Goal: Task Accomplishment & Management: Manage account settings

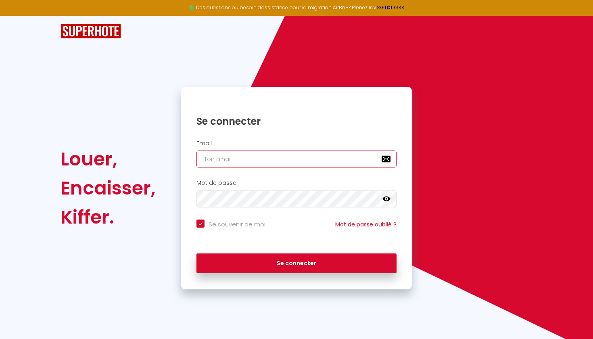
type input "[EMAIL_ADDRESS][DOMAIN_NAME]"
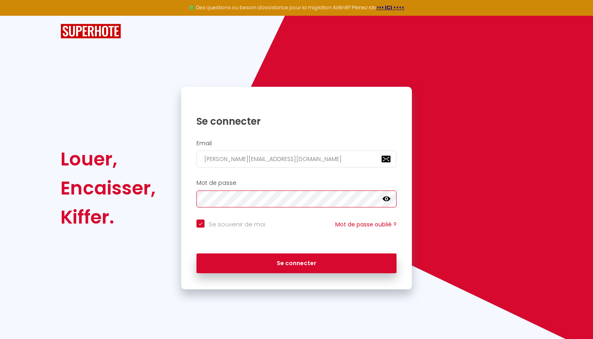
click at [296, 262] on button "Se connecter" at bounding box center [296, 263] width 200 height 20
checkbox input "true"
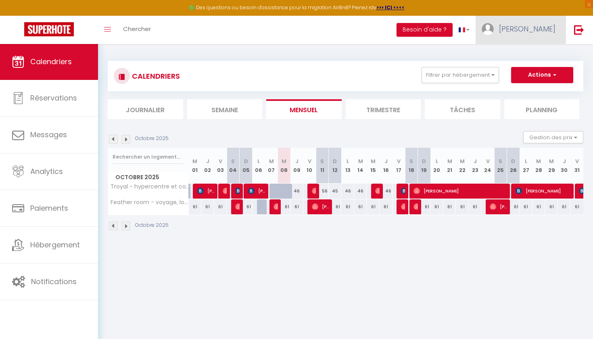
click at [543, 26] on span "[PERSON_NAME]" at bounding box center [527, 29] width 56 height 10
click at [529, 56] on link "Paramètres" at bounding box center [533, 56] width 60 height 14
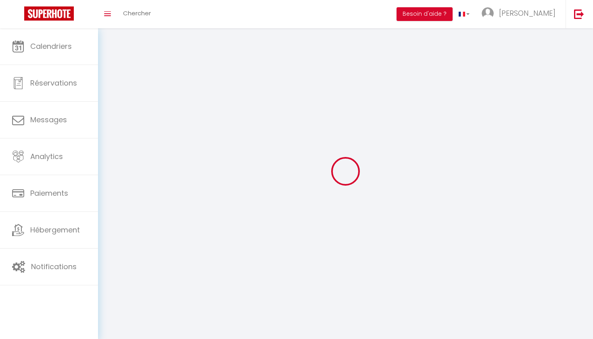
type input "[PERSON_NAME]"
type input "Guery"
type input "077852475"
type input "3 impasse [PERSON_NAME]"
type input "10440"
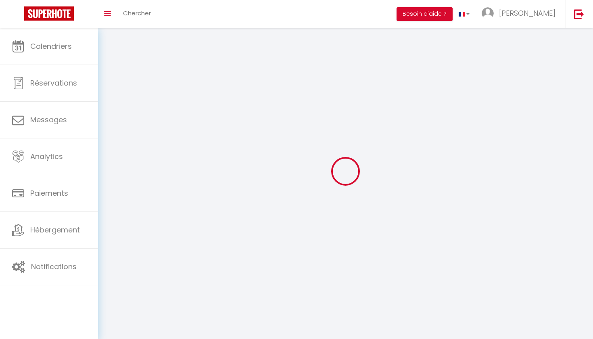
type input "La riviere de corps"
type input "wOcjhBVmMecuyzjxcpwPEIhVY"
type input "508oj2CDXEZM5Iewk3FfQt1u8"
type input "[URL][DOMAIN_NAME]"
select select "1"
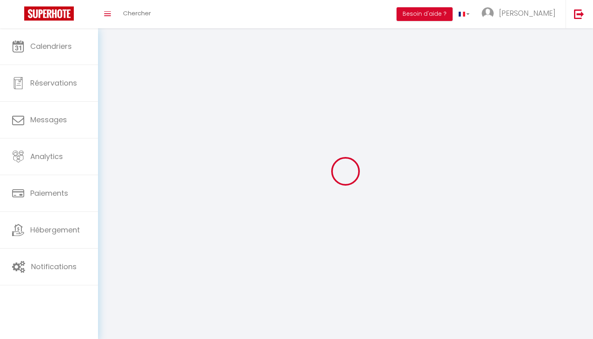
select select "28"
select select "fr"
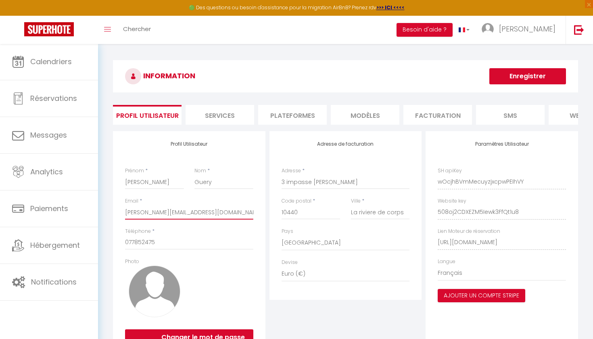
drag, startPoint x: 173, startPoint y: 213, endPoint x: 144, endPoint y: 210, distance: 29.2
click at [144, 210] on input "[EMAIL_ADDRESS][DOMAIN_NAME]" at bounding box center [189, 212] width 128 height 15
type input "[EMAIL_ADDRESS][DOMAIN_NAME]"
click at [519, 76] on button "Enregistrer" at bounding box center [527, 76] width 77 height 16
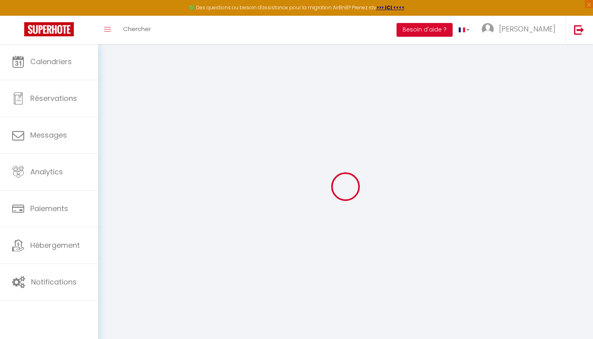
click at [316, 206] on div at bounding box center [346, 186] width 476 height 266
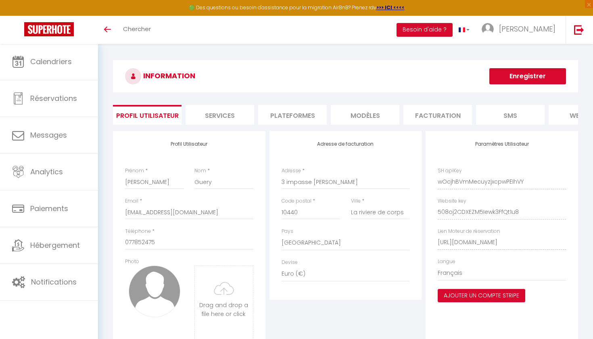
select select "28"
select select "fr"
click at [187, 211] on input "[EMAIL_ADDRESS][DOMAIN_NAME]" at bounding box center [189, 212] width 128 height 15
type input "[EMAIL_ADDRESS][DOMAIN_NAME]"
click at [521, 76] on button "Enregistrer" at bounding box center [527, 76] width 77 height 16
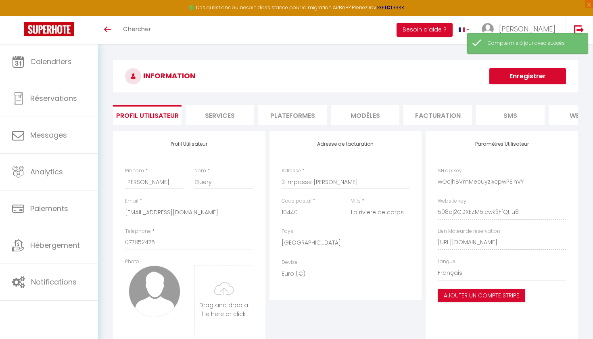
click at [223, 112] on li "Services" at bounding box center [220, 115] width 69 height 20
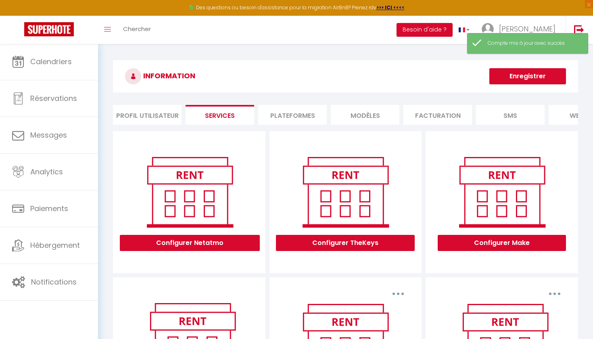
click at [154, 115] on li "Profil Utilisateur" at bounding box center [147, 115] width 69 height 20
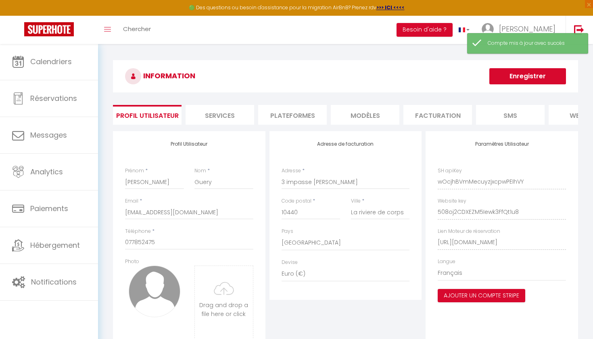
click at [295, 114] on li "Plateformes" at bounding box center [292, 115] width 69 height 20
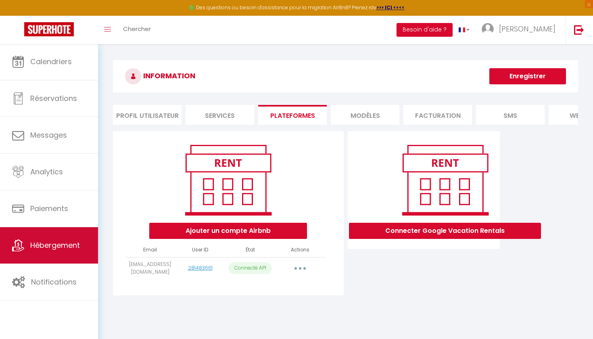
click at [42, 261] on link "Hébergement" at bounding box center [49, 245] width 98 height 36
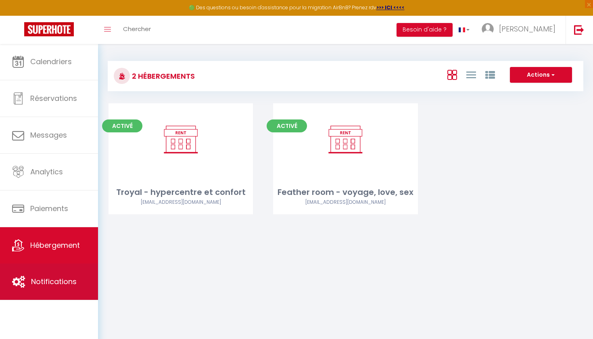
click at [44, 279] on span "Notifications" at bounding box center [54, 281] width 46 height 10
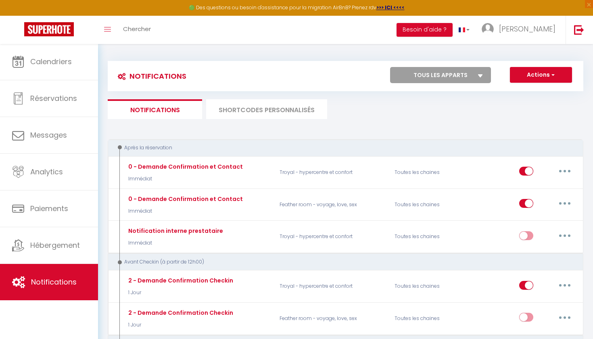
select select "76781"
checkbox input "false"
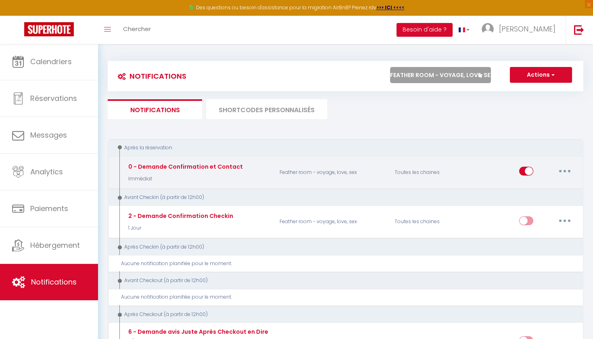
click at [564, 173] on button "button" at bounding box center [564, 171] width 23 height 13
click at [540, 189] on link "Editer" at bounding box center [544, 190] width 60 height 14
type input "0 - Demande Confirmation et Contact"
select select "Immédiat"
select select "if_booking_is_paid"
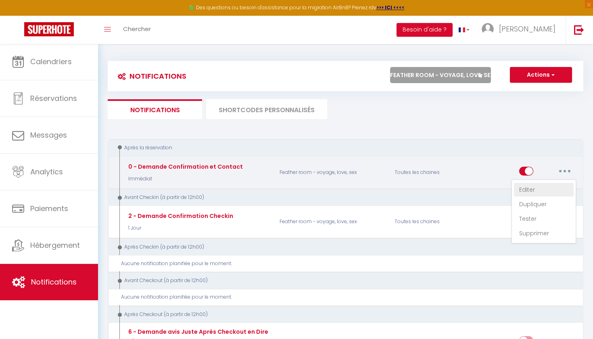
checkbox input "true"
checkbox input "false"
radio input "true"
type input "Merci de confirmer votre réservation - [BOOKING:ID] - [GUEST:FIRST_NAME] [GUEST…"
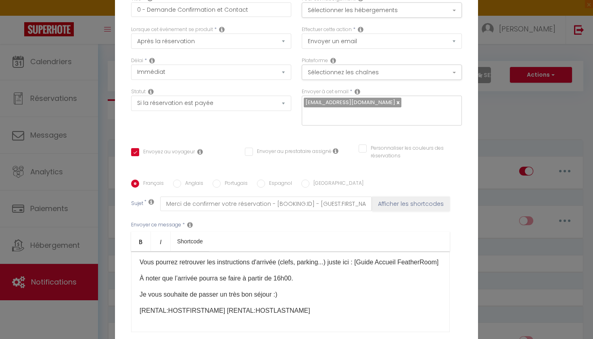
scroll to position [54, 0]
click at [231, 294] on p "Je vous souhaite de passer un très bon séjour :)" at bounding box center [291, 295] width 302 height 10
drag, startPoint x: 231, startPoint y: 294, endPoint x: 254, endPoint y: 292, distance: 23.0
click at [255, 293] on p "Je vous souhaite de passer un très bon séjour :)" at bounding box center [291, 295] width 302 height 10
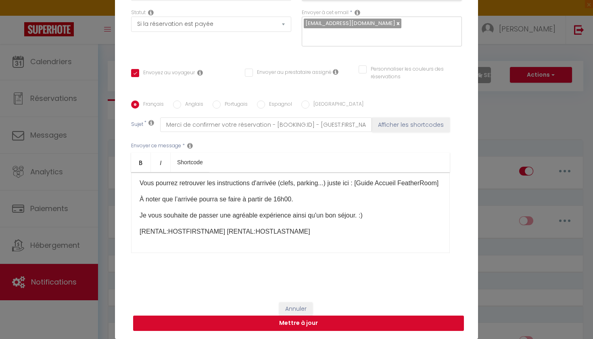
scroll to position [79, 0]
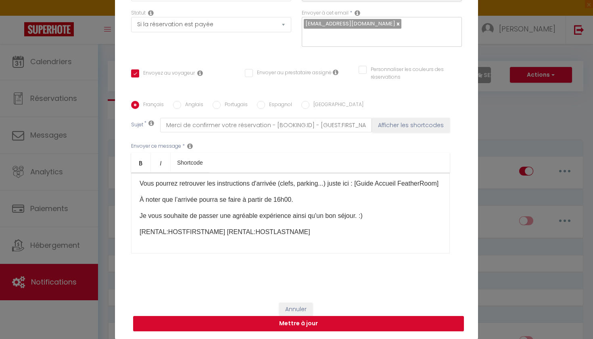
click at [320, 322] on button "Mettre à jour" at bounding box center [298, 323] width 331 height 15
checkbox input "true"
checkbox input "false"
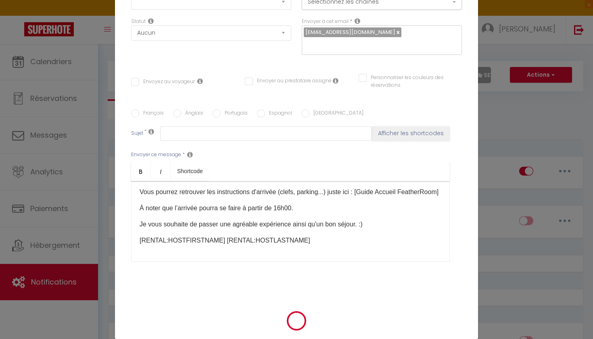
scroll to position [0, 0]
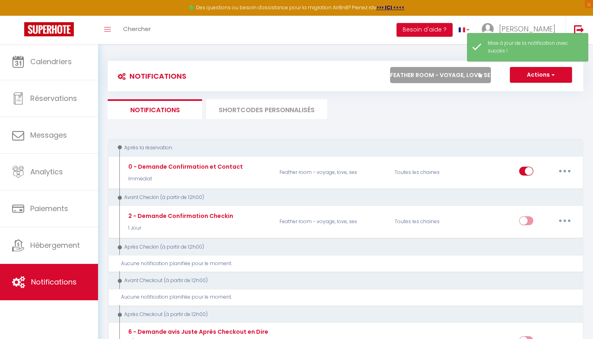
select select "59241"
checkbox input "true"
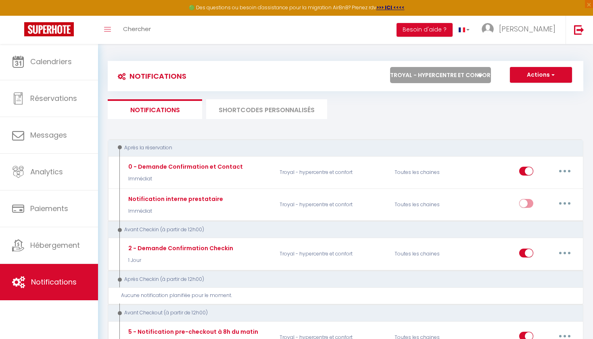
select select
checkbox input "true"
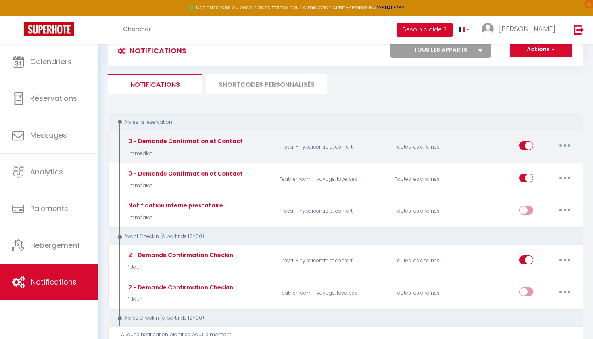
scroll to position [29, 0]
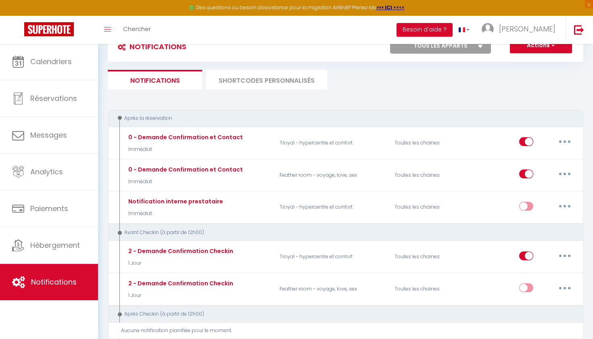
click at [293, 77] on li "SHORTCODES PERSONNALISÉS" at bounding box center [266, 80] width 121 height 20
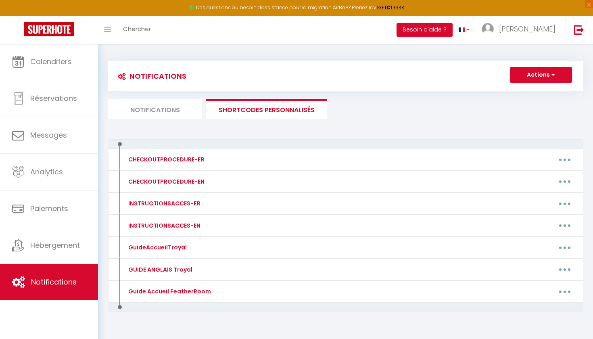
click at [544, 75] on button "Actions" at bounding box center [541, 75] width 62 height 16
click at [522, 94] on link "Nouveau shortcode personnalisé" at bounding box center [517, 92] width 109 height 10
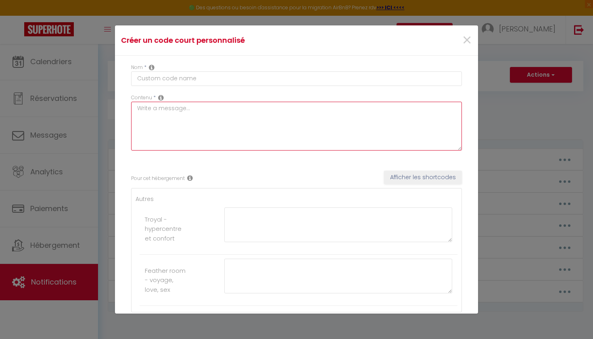
click at [242, 111] on textarea at bounding box center [296, 126] width 331 height 49
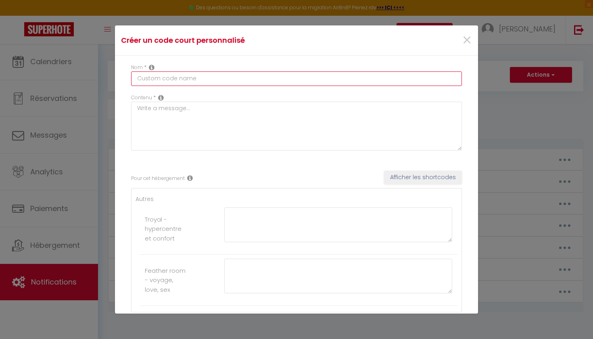
click at [215, 77] on input "text" at bounding box center [296, 78] width 331 height 15
type input "Balnéo"
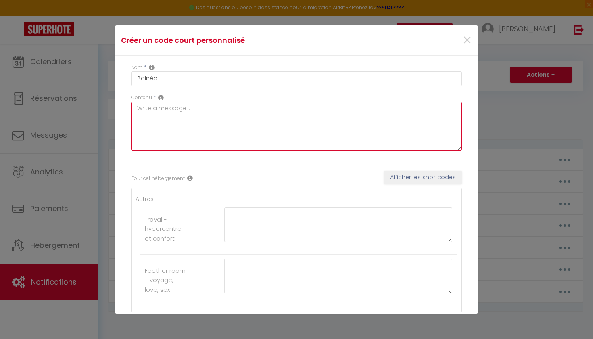
click at [217, 111] on textarea at bounding box center [296, 126] width 331 height 49
paste textarea "https://drive.google.com/file/d/1pdQ21bnm3X2mcBnOBkxIHWmtRmfYkX5V/view?usp=shar…"
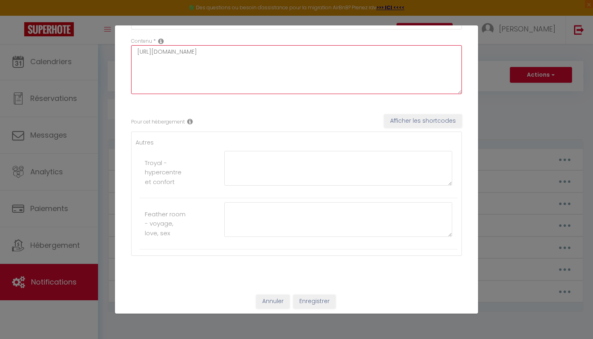
scroll to position [56, 0]
type textarea "https://drive.google.com/file/d/1pdQ21bnm3X2mcBnOBkxIHWmtRmfYkX5V/view?usp=shar…"
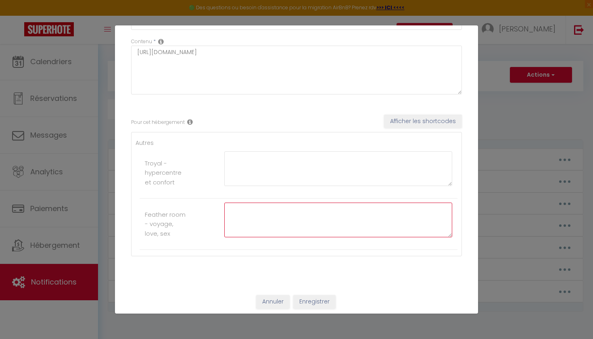
click at [275, 222] on textarea at bounding box center [338, 219] width 228 height 35
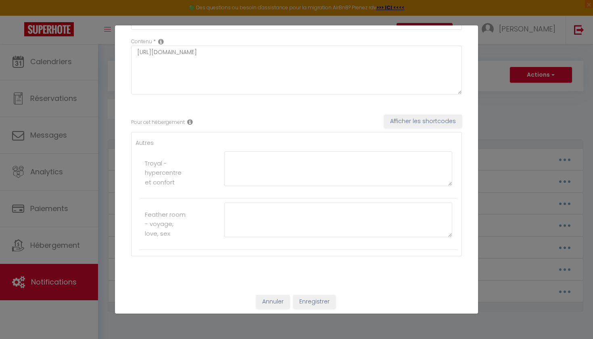
click at [308, 299] on button "Enregistrer" at bounding box center [314, 302] width 42 height 14
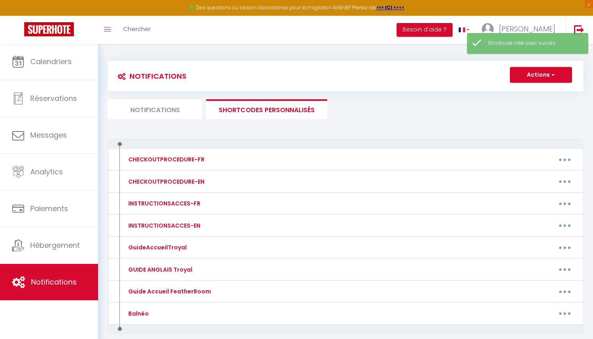
click at [542, 77] on button "Actions" at bounding box center [541, 75] width 62 height 16
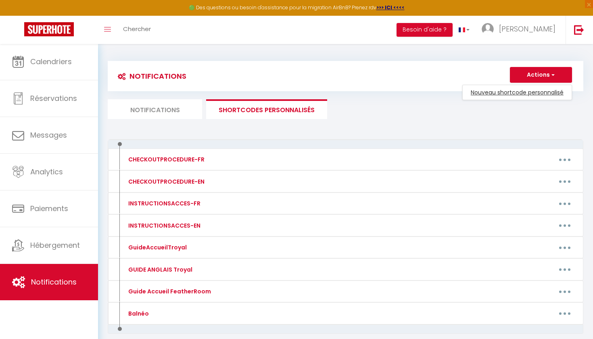
click at [532, 92] on link "Nouveau shortcode personnalisé" at bounding box center [517, 92] width 109 height 10
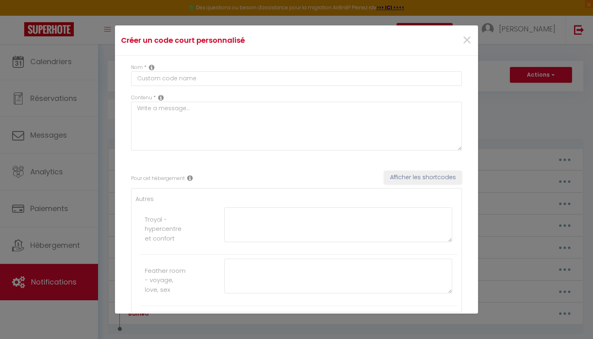
scroll to position [0, 0]
click at [185, 83] on input "text" at bounding box center [296, 78] width 331 height 15
type input "Conseils d'utilisation"
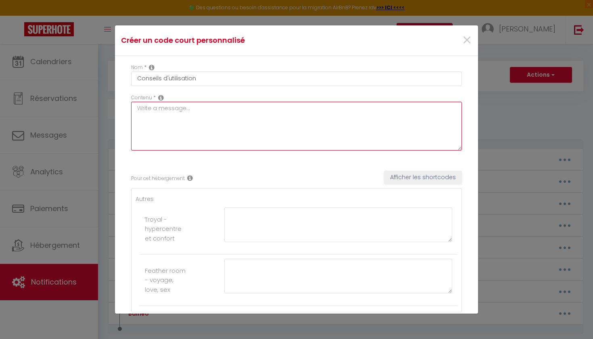
paste textarea "https://drive.google.com/file/d/1cLa9XyaivqVDhOWaLiLJOiJ2LNfWD7xP/view?usp=shar…"
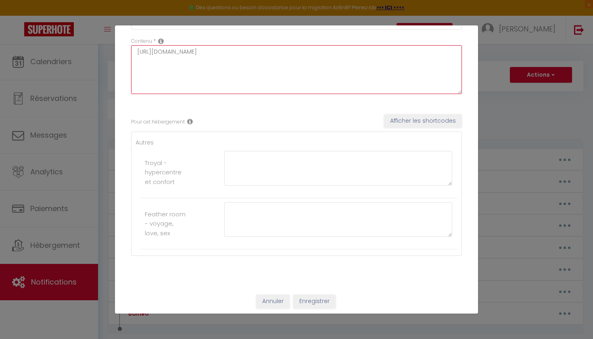
scroll to position [56, 0]
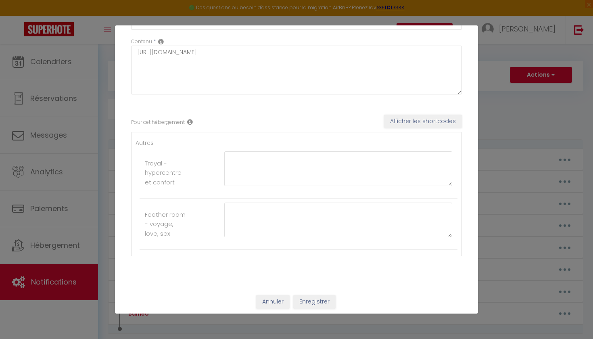
click at [315, 298] on button "Enregistrer" at bounding box center [314, 302] width 42 height 14
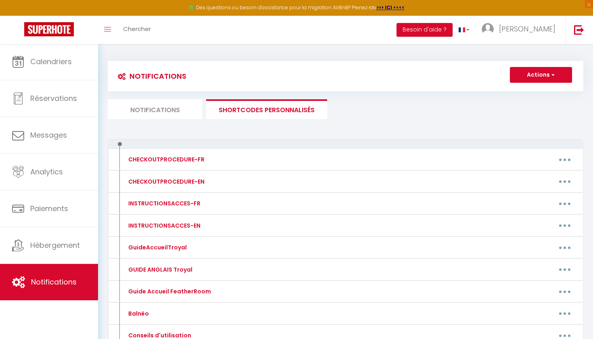
scroll to position [0, 0]
click at [551, 75] on span "button" at bounding box center [552, 75] width 5 height 8
click at [491, 95] on link "Nouveau shortcode personnalisé" at bounding box center [517, 92] width 109 height 10
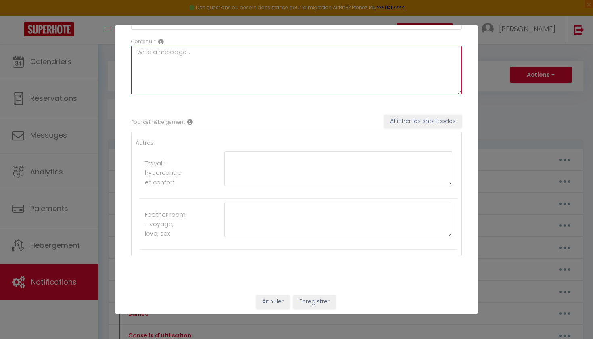
click at [207, 74] on textarea at bounding box center [296, 70] width 331 height 49
paste textarea "https://drive.google.com/file/d/1Jwx8OVlW2Tv6XL150NjCSXxriNSSaGJ7/view?usp=shar…"
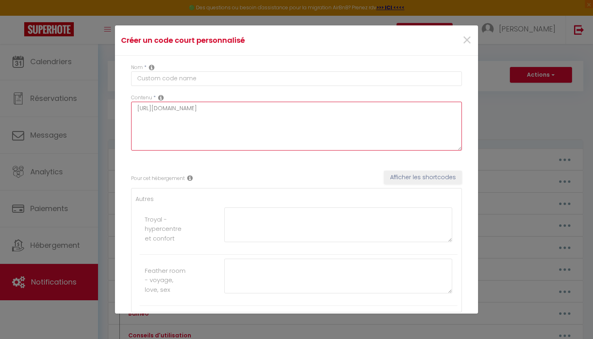
type textarea "https://drive.google.com/file/d/1Jwx8OVlW2Tv6XL150NjCSXxriNSSaGJ7/view?usp=shar…"
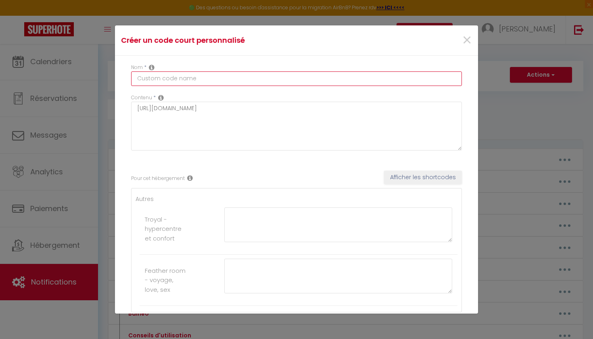
click at [204, 81] on input "text" at bounding box center [296, 78] width 331 height 15
click at [212, 171] on div "Pour cet hébergement Afficher les shortcodes" at bounding box center [296, 179] width 331 height 16
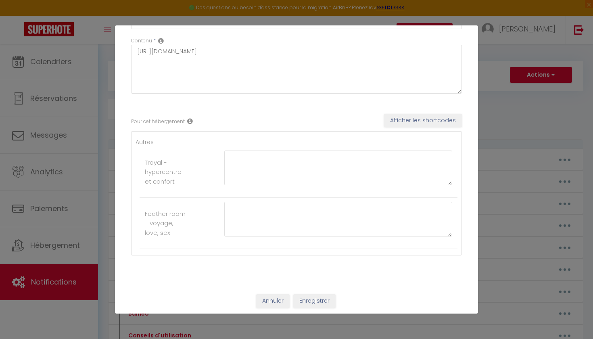
scroll to position [56, 0]
click at [329, 300] on button "Enregistrer" at bounding box center [314, 302] width 42 height 14
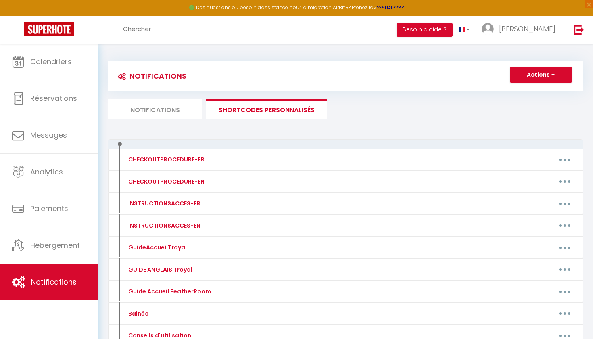
scroll to position [0, 0]
click at [530, 74] on button "Actions" at bounding box center [541, 75] width 62 height 16
click at [492, 94] on link "Nouveau shortcode personnalisé" at bounding box center [517, 92] width 109 height 10
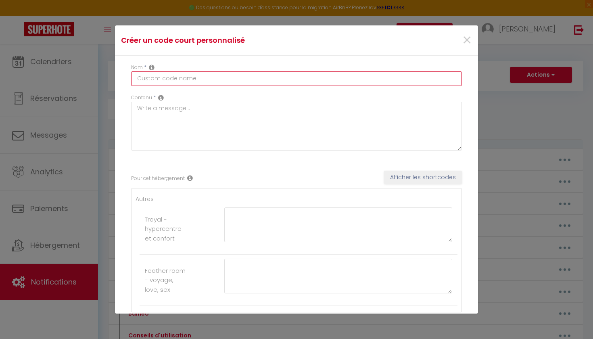
click at [182, 75] on input "text" at bounding box center [296, 78] width 331 height 15
type input "Hygiène"
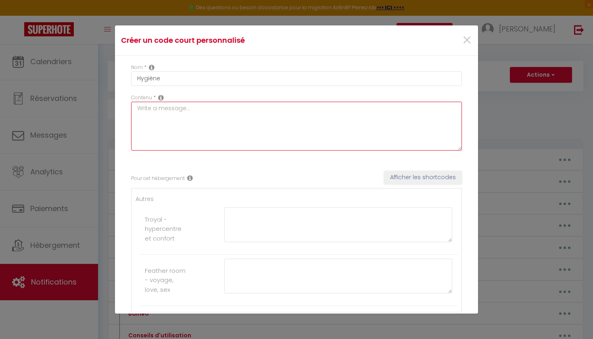
paste textarea "https://drive.google.com/file/d/12_7PhmA_KGC91Kg8A-Imk2YMrjxYuVN7/view?usp=shar…"
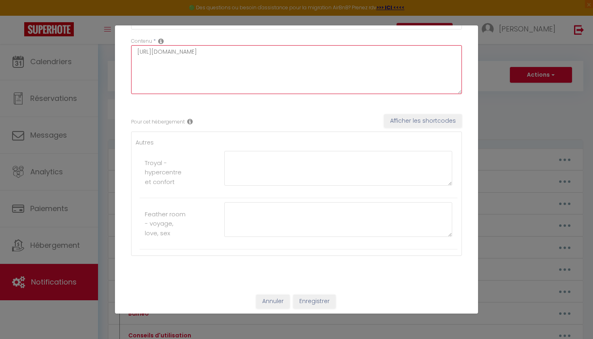
scroll to position [56, 0]
type textarea "https://drive.google.com/file/d/12_7PhmA_KGC91Kg8A-Imk2YMrjxYuVN7/view?usp=shar…"
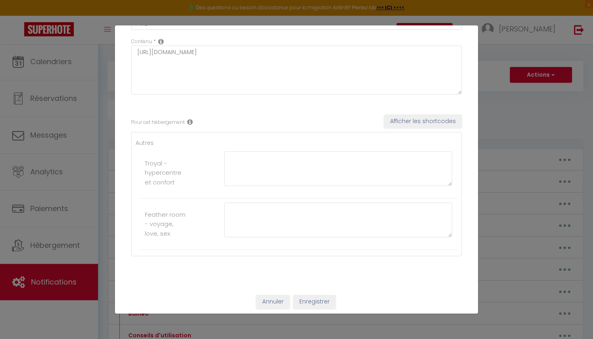
click at [323, 299] on button "Enregistrer" at bounding box center [314, 302] width 42 height 14
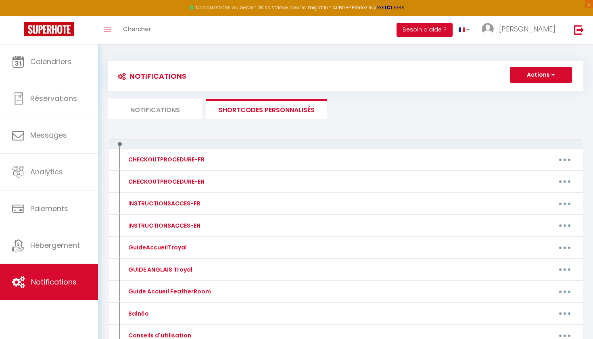
click at [165, 105] on li "Notifications" at bounding box center [155, 109] width 94 height 20
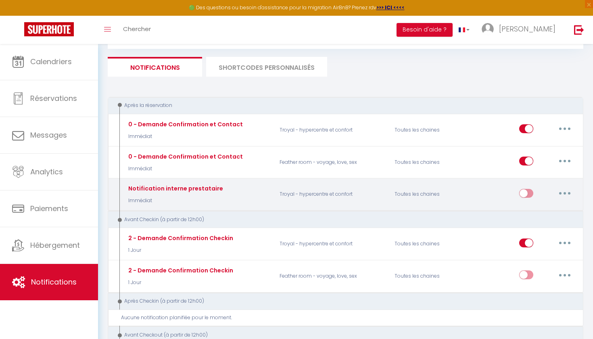
scroll to position [44, 0]
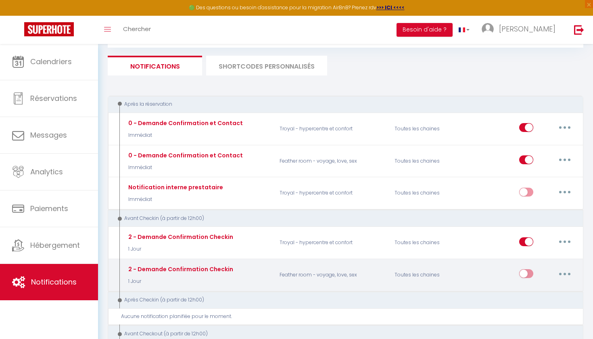
click at [565, 274] on button "button" at bounding box center [564, 273] width 23 height 13
click at [537, 287] on link "Editer" at bounding box center [544, 292] width 60 height 14
type input "2 - Demande Confirmation Checkin"
select select "1 Jour"
select select "if_booking_is_paid"
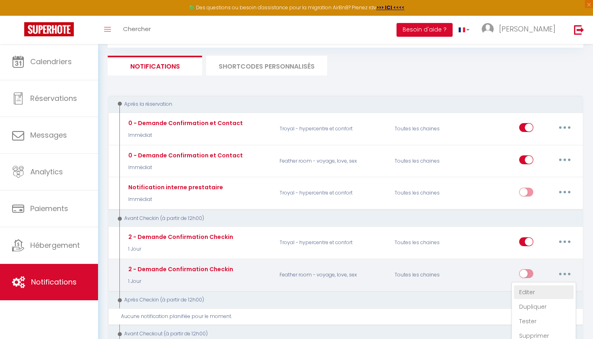
checkbox input "true"
checkbox input "false"
radio input "true"
type input "Procédure pour le checkin - [RENTAL:NAME]"
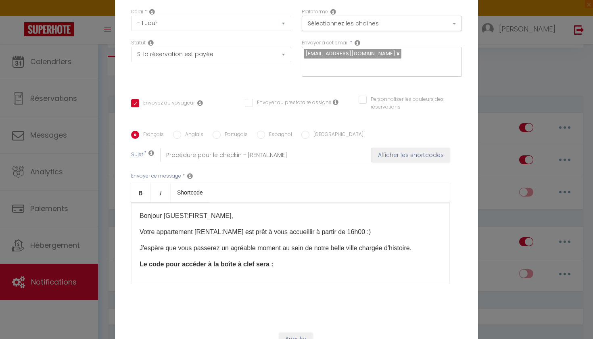
scroll to position [49, 0]
click at [355, 233] on p "Votre appartement [RENTAL:NAME] est prêt à vous accueillir à partir de 16h00 :)" at bounding box center [291, 232] width 302 height 10
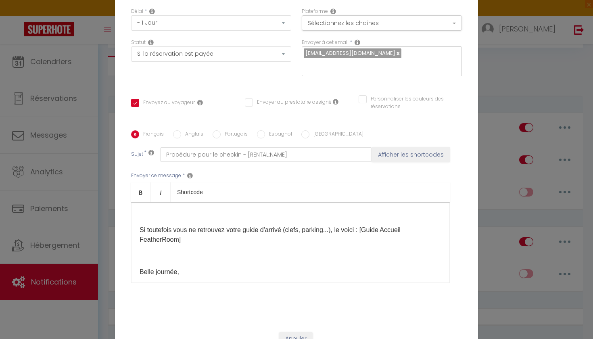
scroll to position [70, 0]
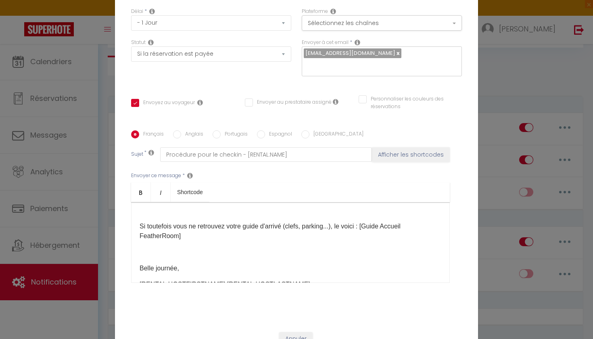
click at [176, 245] on div "Bonjour [GUEST:FIRST_NAME], Votre appartement [RENTAL:NAME] est prêt à vous acc…" at bounding box center [290, 242] width 319 height 81
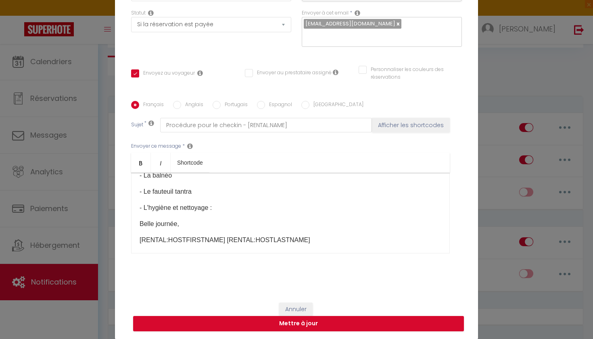
scroll to position [148, 0]
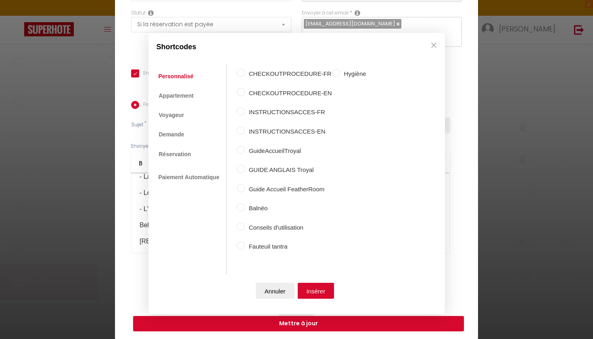
click at [332, 75] on input "Hygiène" at bounding box center [336, 73] width 8 height 8
radio input "true"
click at [319, 291] on button "Insérer" at bounding box center [316, 290] width 37 height 16
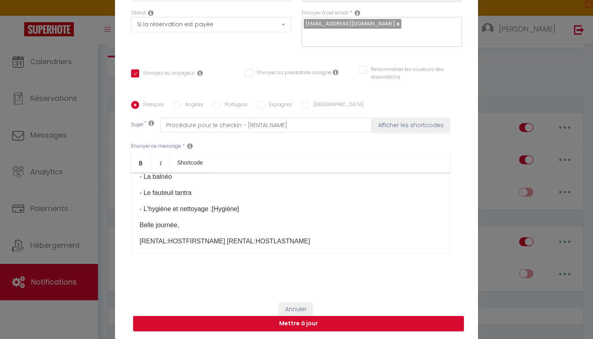
scroll to position [139, 0]
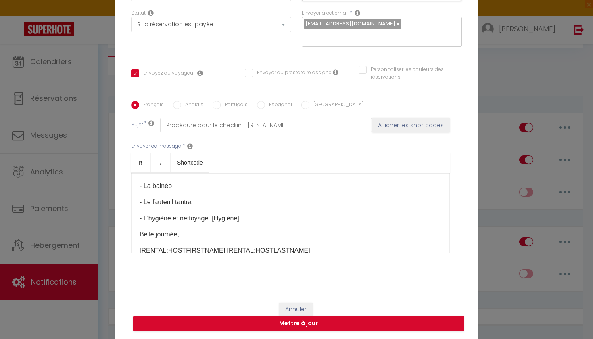
click at [212, 204] on p "- Le fauteuil tantra" at bounding box center [291, 202] width 302 height 10
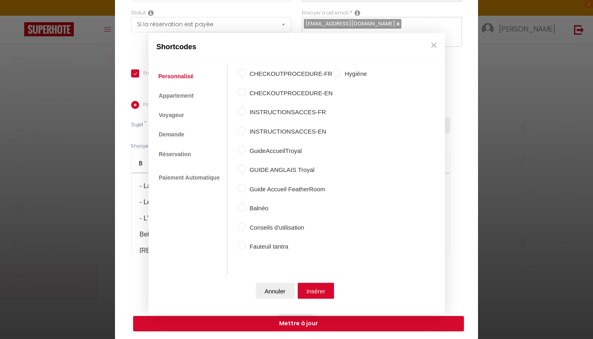
click at [240, 242] on input "Fauteuil tantra" at bounding box center [242, 246] width 8 height 8
radio input "true"
click at [317, 288] on button "Insérer" at bounding box center [316, 290] width 37 height 16
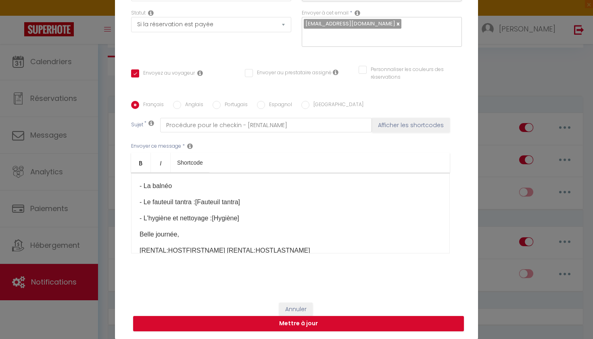
click at [205, 187] on p "- La balnéo" at bounding box center [291, 186] width 302 height 10
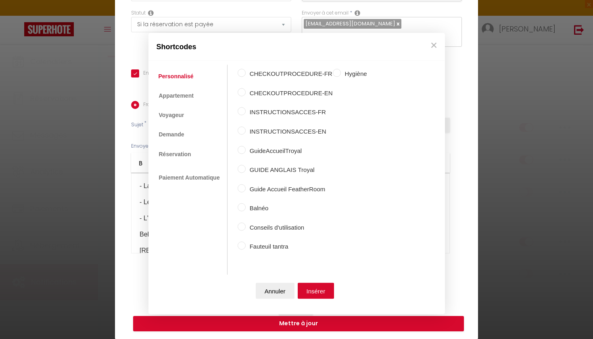
click at [244, 207] on input "Balnéo" at bounding box center [242, 207] width 8 height 8
radio input "true"
click at [313, 284] on button "Insérer" at bounding box center [316, 290] width 37 height 16
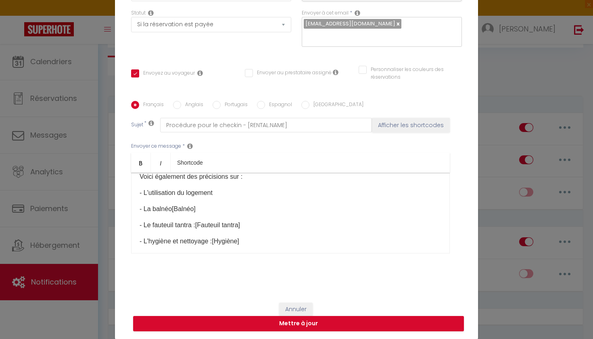
scroll to position [112, 0]
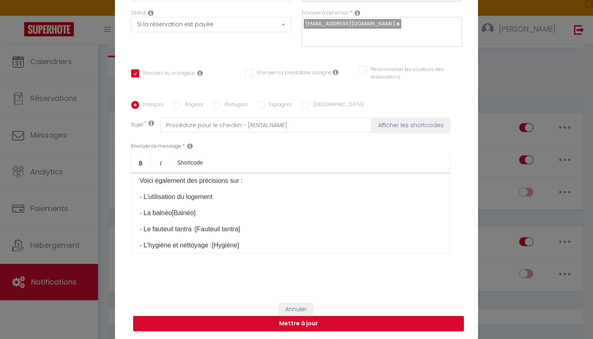
click at [223, 199] on p "- L'utilisation du logement" at bounding box center [291, 197] width 302 height 10
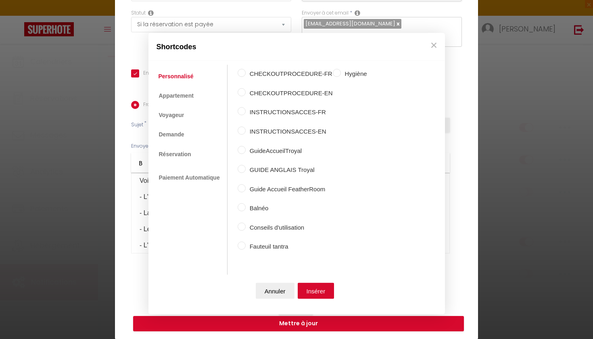
click at [239, 227] on input "Conseils d'utilisation" at bounding box center [242, 226] width 8 height 8
radio input "true"
click at [316, 292] on button "Insérer" at bounding box center [316, 290] width 37 height 16
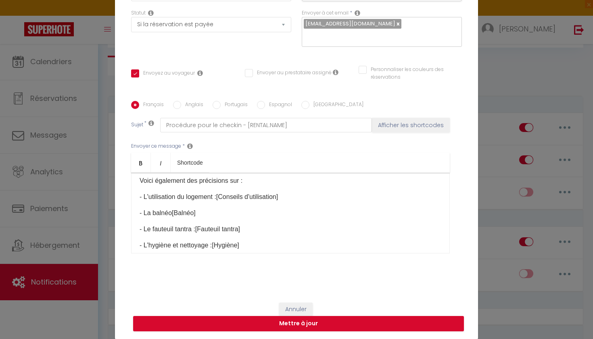
click at [175, 213] on p "- La balnéo [Balnéo] ​" at bounding box center [291, 213] width 302 height 10
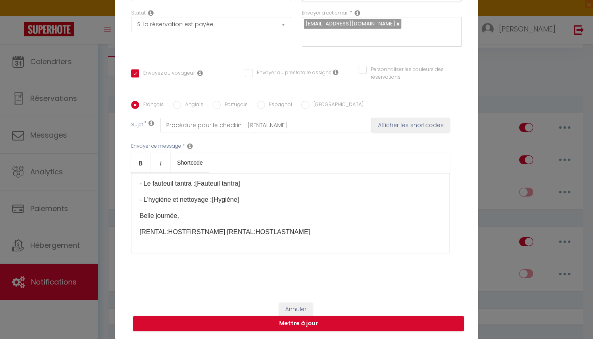
scroll to position [157, 0]
click at [249, 200] on p "- L'hygiène et nettoyage : [Hygiène] ​" at bounding box center [291, 200] width 302 height 10
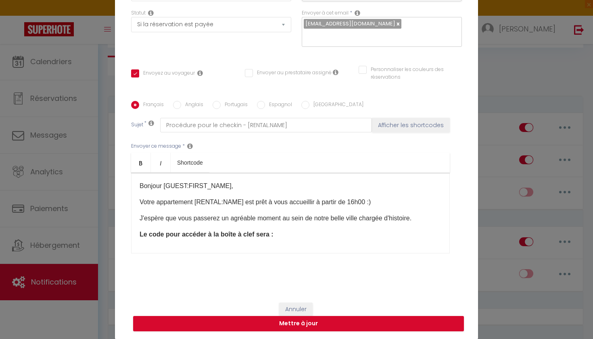
scroll to position [0, 0]
click at [258, 217] on p "J'espère que vous passerez un agréable moment au sein de notre belle ville char…" at bounding box center [291, 218] width 302 height 10
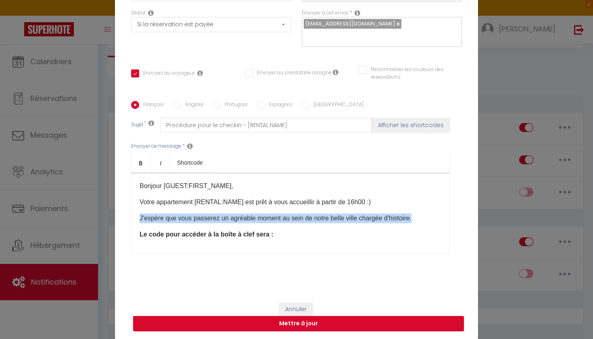
click at [258, 217] on p "J'espère que vous passerez un agréable moment au sein de notre belle ville char…" at bounding box center [291, 218] width 302 height 10
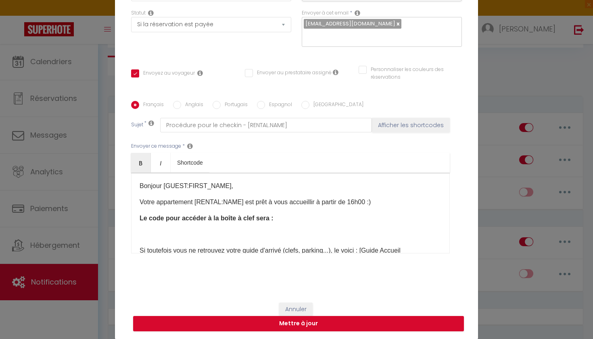
click at [234, 235] on p "​" at bounding box center [291, 235] width 302 height 10
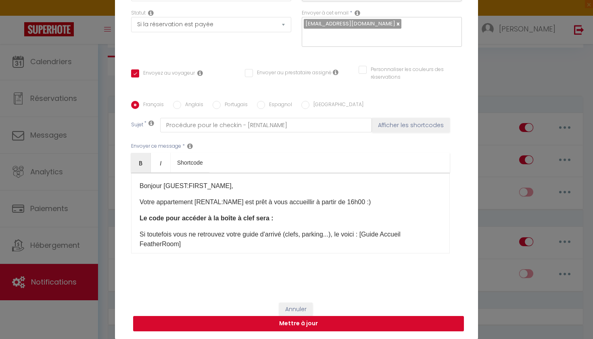
click at [305, 325] on button "Mettre à jour" at bounding box center [298, 323] width 331 height 15
checkbox input "true"
checkbox input "false"
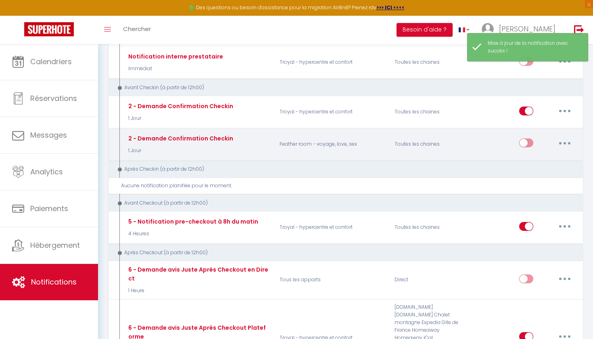
scroll to position [177, 0]
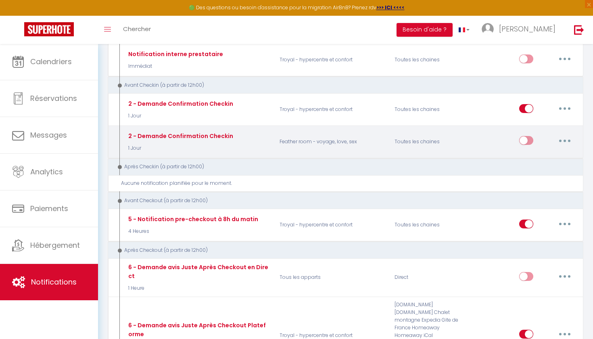
click at [562, 137] on button "button" at bounding box center [564, 140] width 23 height 13
click at [546, 154] on link "Editer" at bounding box center [544, 159] width 60 height 14
type input "2 - Demande Confirmation Checkin"
select select "1 Jour"
select select "if_booking_is_paid"
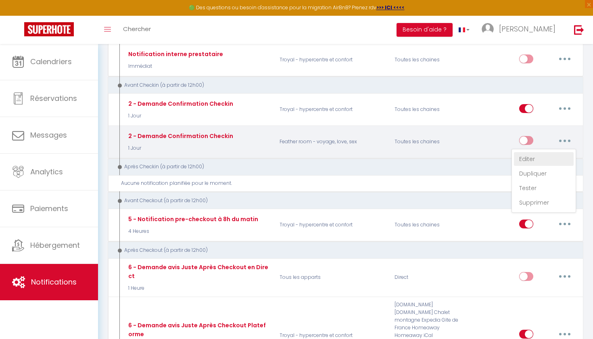
checkbox input "true"
checkbox input "false"
radio input "true"
type input "Procédure pour le checkin - [RENTAL:NAME]"
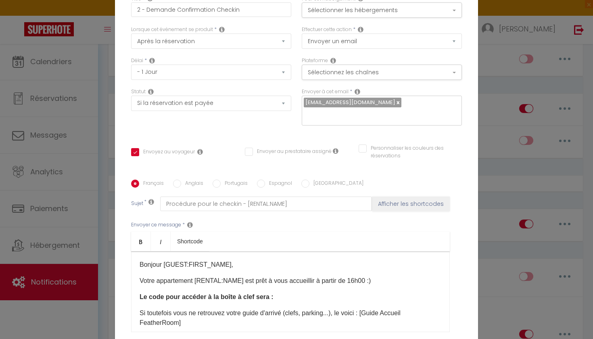
click at [368, 276] on p "Votre appartement [RENTAL:NAME] est prêt à vous accueillir à partir de 16h00 :)" at bounding box center [291, 281] width 302 height 10
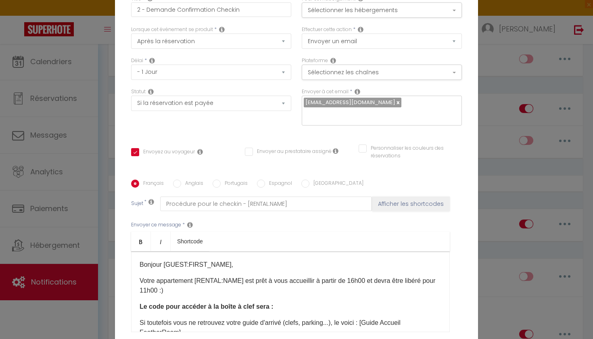
checkbox input "true"
checkbox input "false"
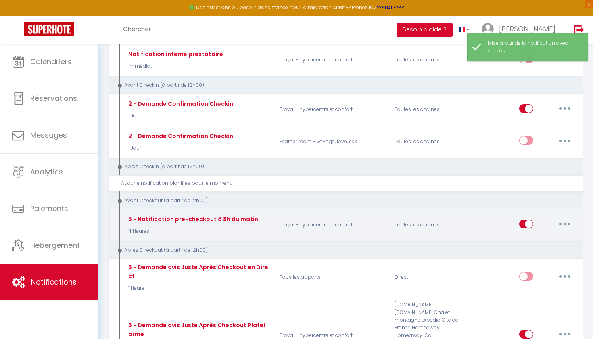
click at [570, 221] on button "button" at bounding box center [564, 223] width 23 height 13
click at [541, 236] on link "Editer" at bounding box center [544, 242] width 60 height 14
type input "5 - Notification pre-checkout à 8h du matin"
select select "4"
select select "4 Heures"
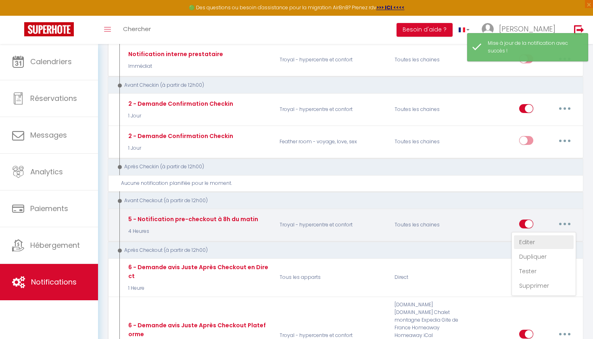
select select "if_booking_is_paid"
checkbox input "true"
checkbox input "false"
radio input "true"
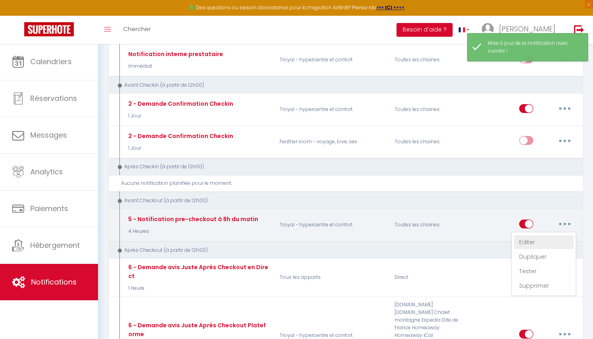
type input "Procédure pour votre départ - [RENTAL:NAME] - [GUEST:FIRST_NAME] [GUEST:NAME]"
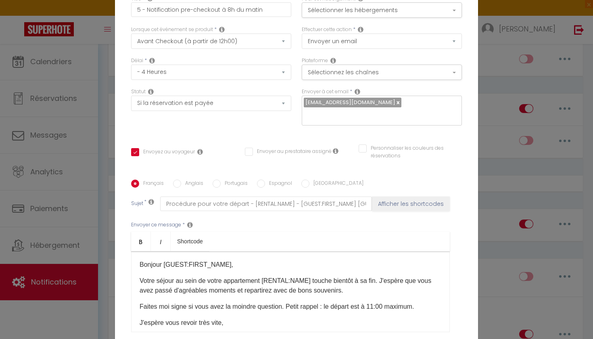
scroll to position [0, 0]
click at [355, 10] on button "Sélectionner les hébergements" at bounding box center [382, 9] width 160 height 15
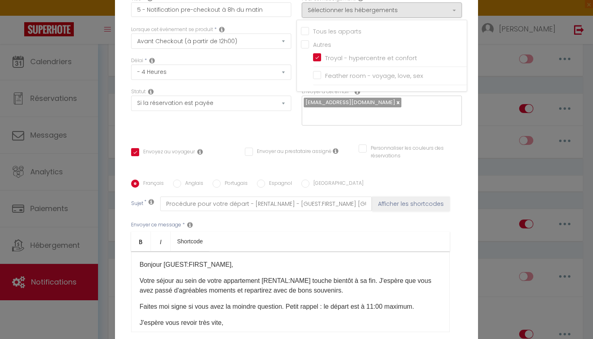
click at [296, 125] on div "Statut Aucun Si la réservation est payée Si réservation non payée Si la caution…" at bounding box center [211, 111] width 171 height 46
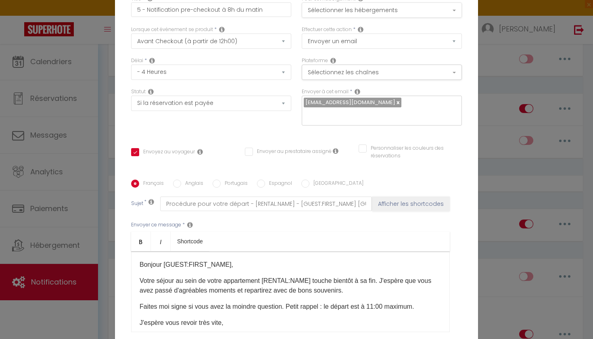
click at [331, 15] on button "Sélectionner les hébergements" at bounding box center [382, 9] width 160 height 15
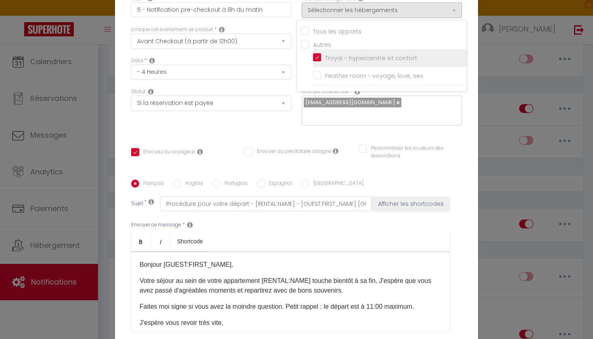
click at [320, 54] on input "Troyal - hypercentre et confort" at bounding box center [390, 58] width 154 height 8
checkbox input "true"
checkbox input "false"
checkbox input "true"
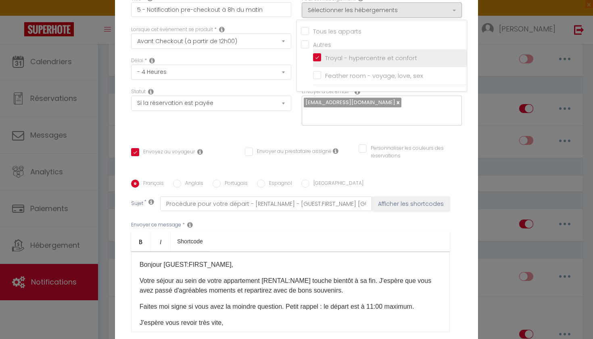
checkbox input "false"
click at [283, 123] on div "Statut Aucun Si la réservation est payée Si réservation non payée Si la caution…" at bounding box center [211, 111] width 171 height 46
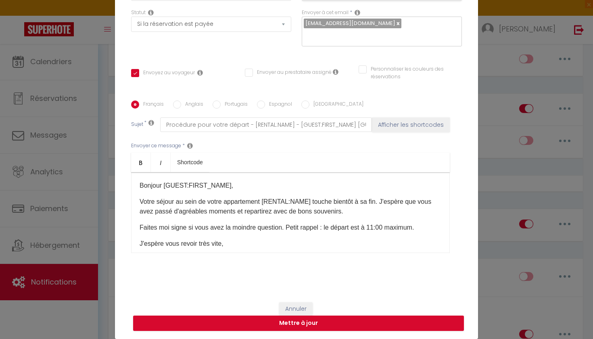
scroll to position [79, 0]
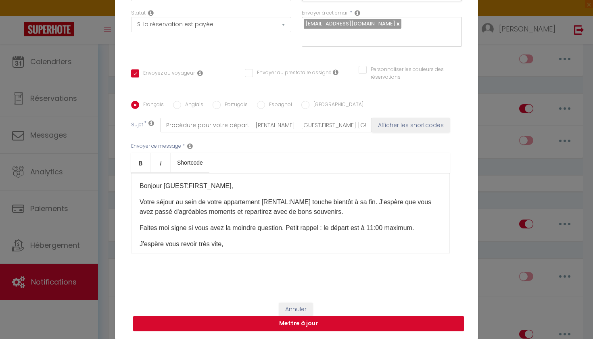
click at [310, 324] on button "Mettre à jour" at bounding box center [298, 323] width 331 height 15
checkbox input "true"
checkbox input "false"
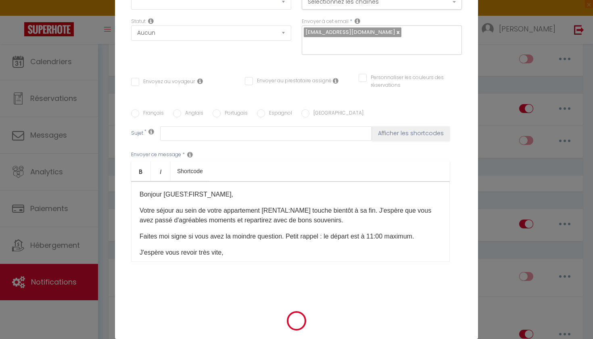
scroll to position [0, 0]
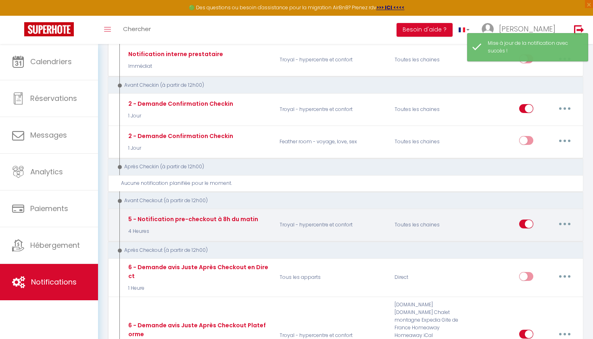
click at [563, 218] on button "button" at bounding box center [564, 223] width 23 height 13
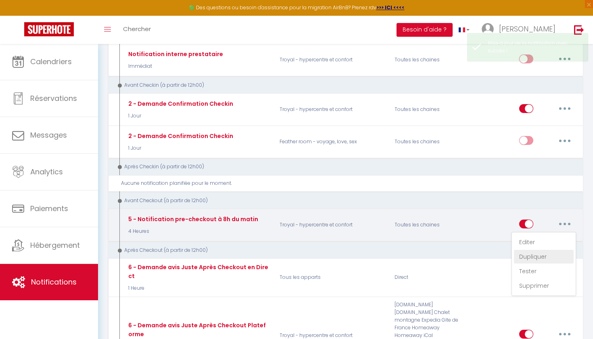
click at [533, 255] on link "Dupliquer" at bounding box center [544, 257] width 60 height 14
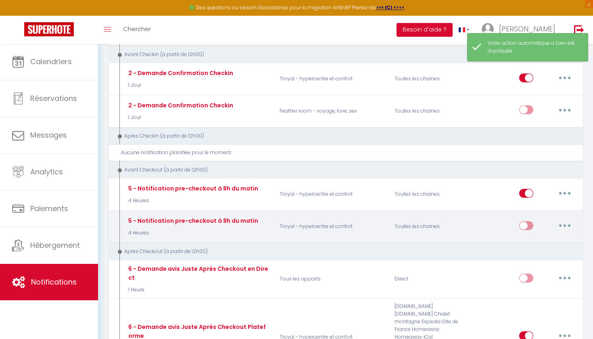
scroll to position [208, 0]
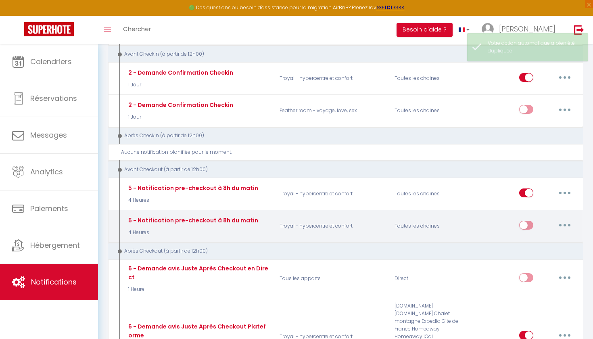
click at [565, 224] on icon "button" at bounding box center [564, 225] width 2 height 2
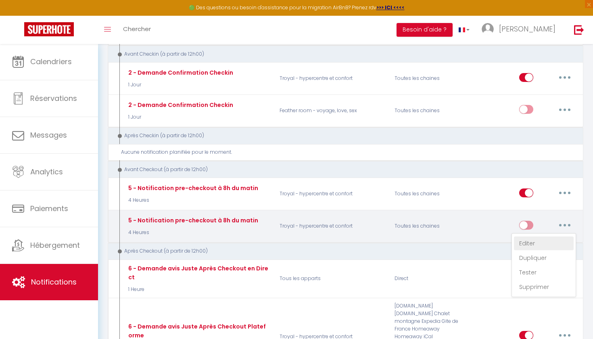
click at [553, 238] on link "Editer" at bounding box center [544, 243] width 60 height 14
type input "5 - Notification pre-checkout à 8h du matin"
select select "4"
select select "4 Heures"
select select "if_booking_is_paid"
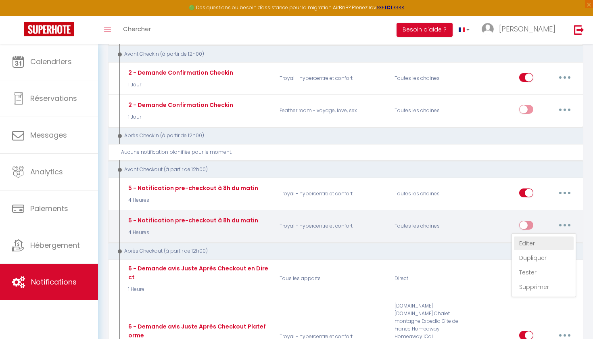
checkbox input "true"
checkbox input "false"
radio input "true"
type input "Procédure pour votre départ - [RENTAL:NAME] - [GUEST:FIRST_NAME] [GUEST:NAME]"
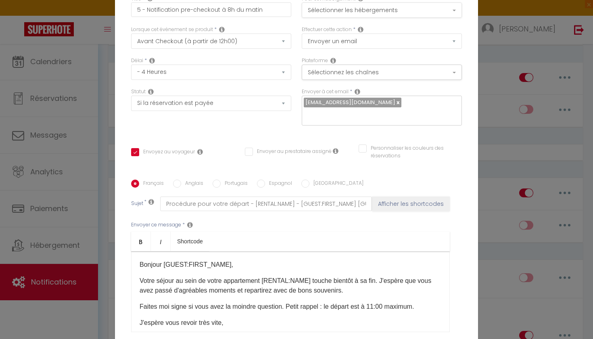
click at [332, 9] on button "Sélectionner les hébergements" at bounding box center [382, 9] width 160 height 15
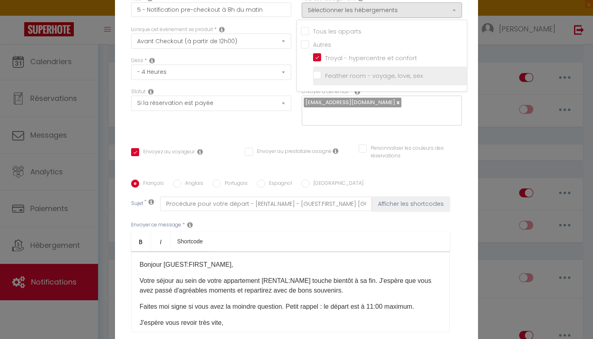
click at [317, 77] on input "Feather room - voyage, love, sex" at bounding box center [390, 76] width 154 height 8
checkbox input "true"
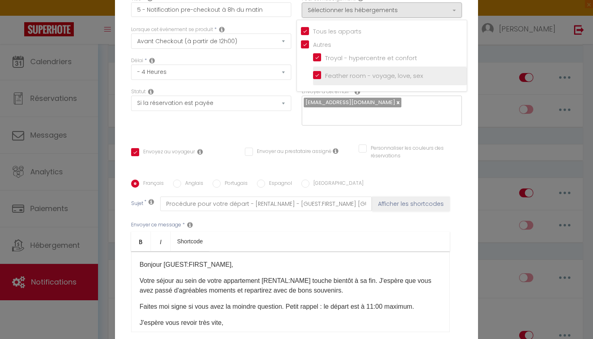
checkbox input "false"
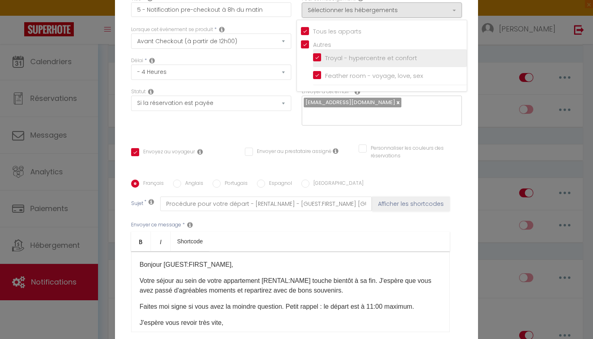
click at [319, 55] on input "Troyal - hypercentre et confort" at bounding box center [390, 58] width 154 height 8
checkbox input "false"
checkbox input "true"
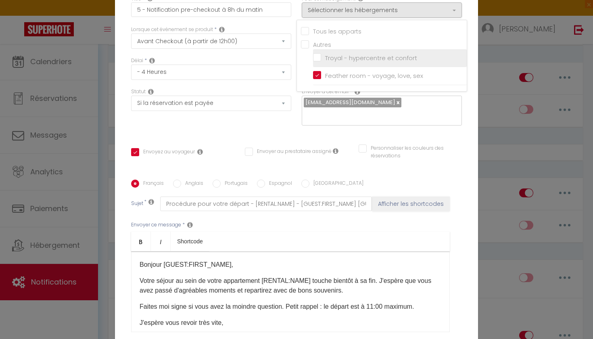
checkbox input "false"
click at [291, 125] on div "Statut Aucun Si la réservation est payée Si réservation non payée Si la caution…" at bounding box center [211, 111] width 171 height 46
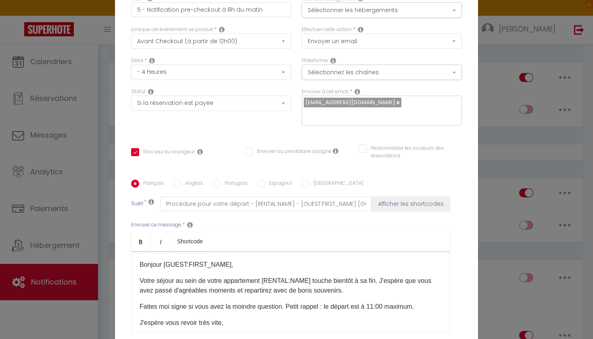
click at [340, 292] on p "Votre séjour au sein de votre appartement [RENTAL:NAME] touche bientôt à sa fin…" at bounding box center [291, 285] width 302 height 19
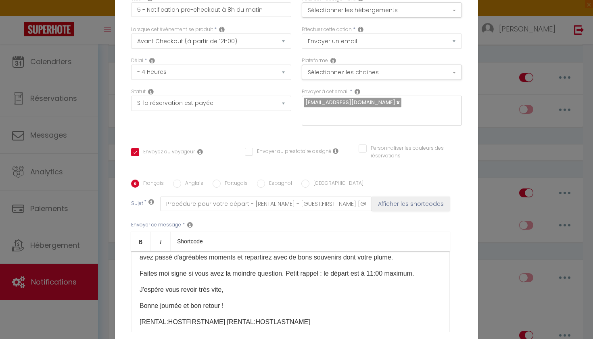
scroll to position [34, 0]
click at [188, 306] on p "Bonne journée et bon retour !" at bounding box center [291, 305] width 302 height 10
drag, startPoint x: 188, startPoint y: 306, endPoint x: 210, endPoint y: 306, distance: 21.4
click at [210, 306] on p "Bonne journée et bon retour !" at bounding box center [291, 305] width 302 height 10
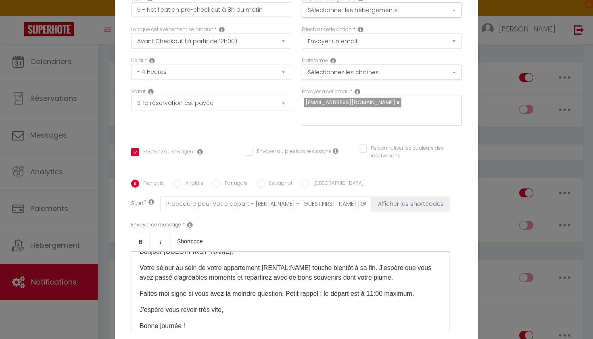
scroll to position [12, 0]
click at [166, 269] on p "Votre séjour au sein de votre appartement [RENTAL:NAME] touche bientôt à sa fin…" at bounding box center [291, 273] width 302 height 19
click at [342, 280] on p "Votre séjour au sein de votre appartement [RENTAL:NAME] touche bientôt à sa fin…" at bounding box center [291, 273] width 302 height 19
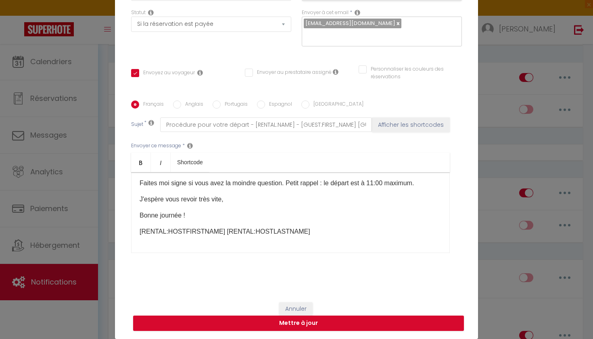
scroll to position [79, 0]
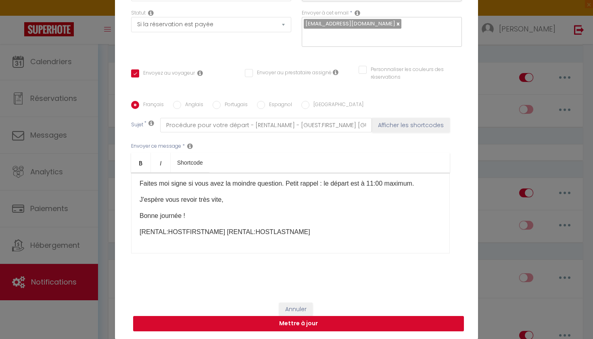
click at [317, 325] on button "Mettre à jour" at bounding box center [298, 323] width 331 height 15
checkbox input "true"
checkbox input "false"
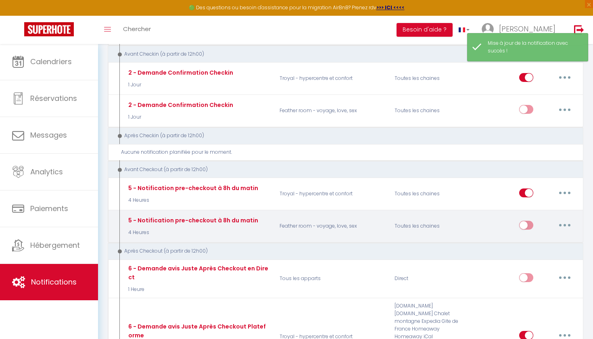
click at [526, 222] on input "checkbox" at bounding box center [526, 227] width 14 height 12
checkbox input "true"
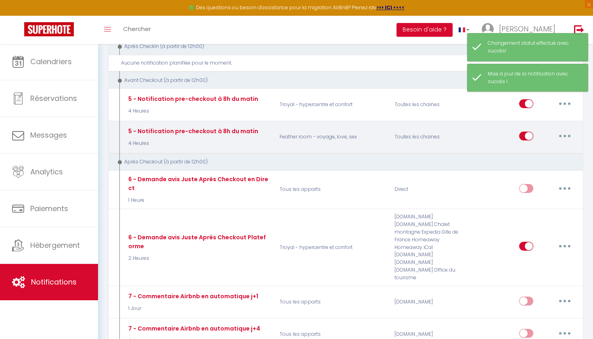
scroll to position [298, 0]
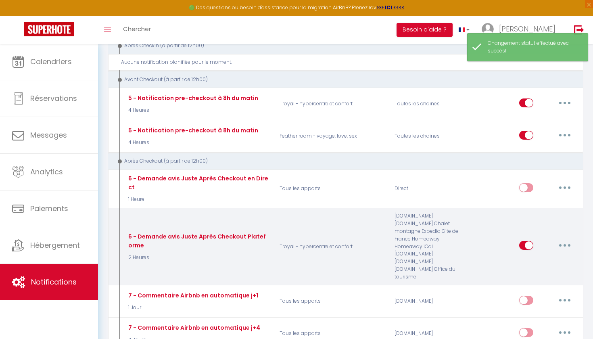
click at [559, 239] on button "button" at bounding box center [564, 245] width 23 height 13
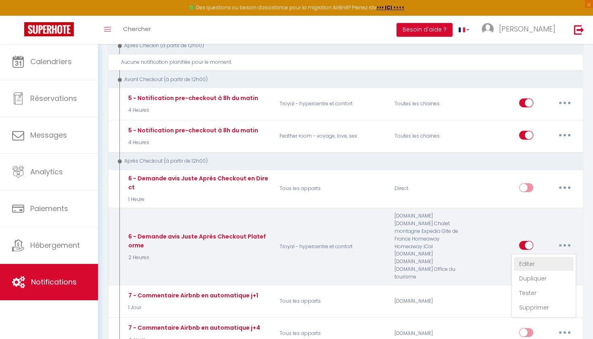
click at [539, 257] on link "Editer" at bounding box center [544, 264] width 60 height 14
type input "6 - Demande avis Juste Après Checkout Plateforme"
select select "5"
select select "2 Heures"
select select "if_booking_is_paid"
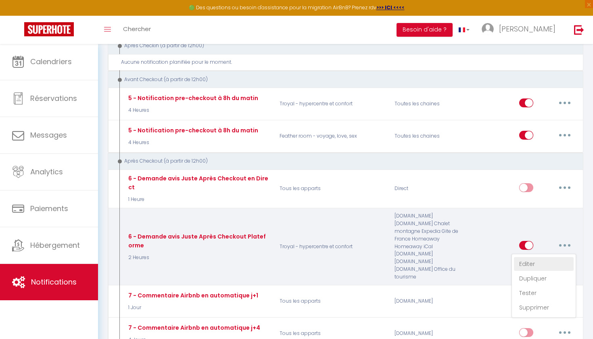
checkbox input "true"
checkbox input "false"
radio input "true"
type input "[GUEST:FIRST_NAME], vous quitter notre belle ville de [RENTAL:CITY], qu'en avez…"
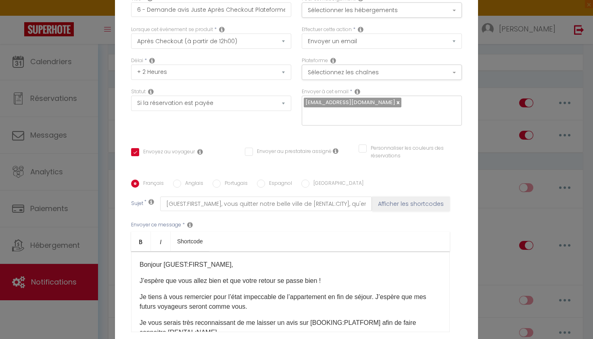
scroll to position [0, 0]
click at [331, 13] on button "Sélectionner les hébergements" at bounding box center [382, 9] width 160 height 15
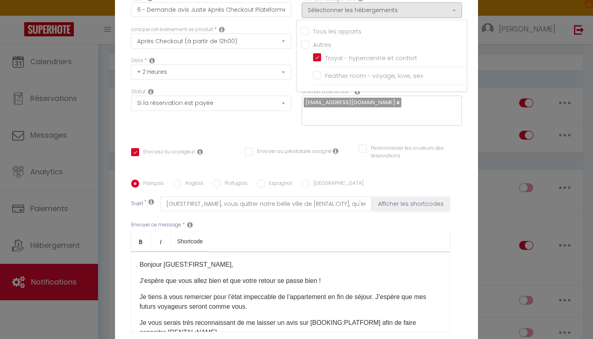
click at [305, 31] on input "Tous les apparts" at bounding box center [384, 30] width 166 height 8
checkbox input "true"
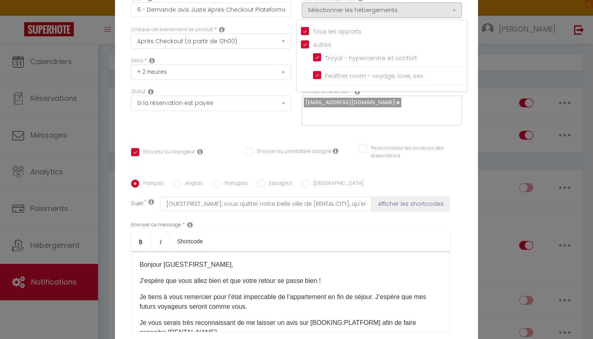
checkbox input "false"
click at [293, 126] on div "Statut Aucun Si la réservation est payée Si réservation non payée Si la caution…" at bounding box center [211, 111] width 171 height 46
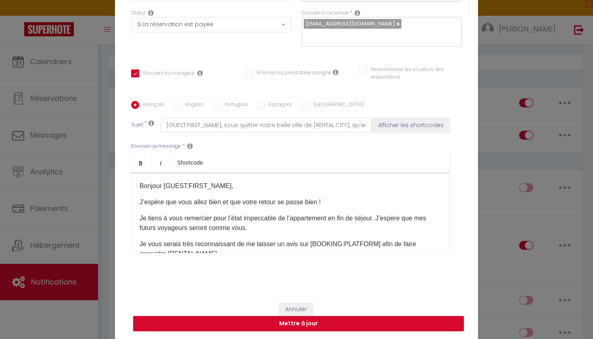
click at [324, 323] on button "Mettre à jour" at bounding box center [298, 323] width 331 height 15
checkbox input "true"
checkbox input "false"
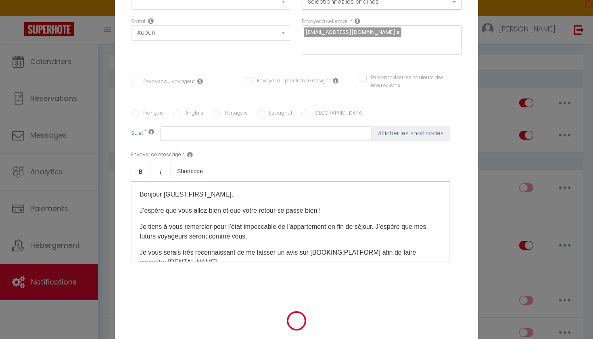
checkbox input "true"
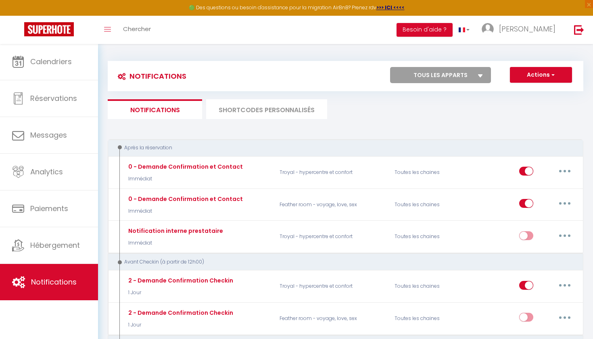
scroll to position [0, 0]
click at [543, 23] on link "[PERSON_NAME]" at bounding box center [521, 30] width 90 height 28
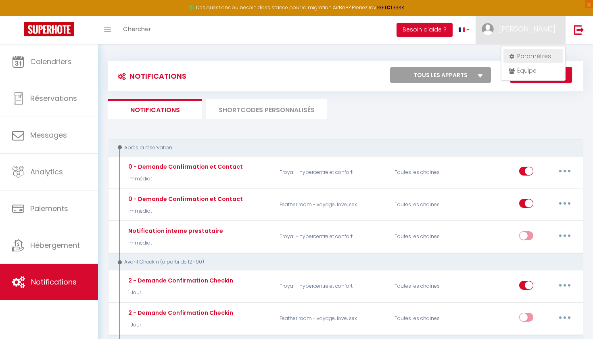
click at [532, 53] on link "Paramètres" at bounding box center [533, 56] width 60 height 14
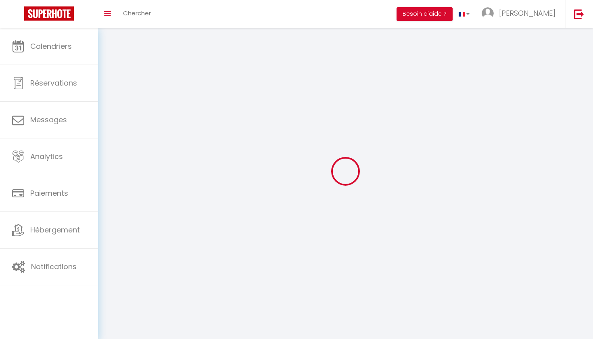
select select
type input "[PERSON_NAME]"
type input "Guery"
type input "077852475"
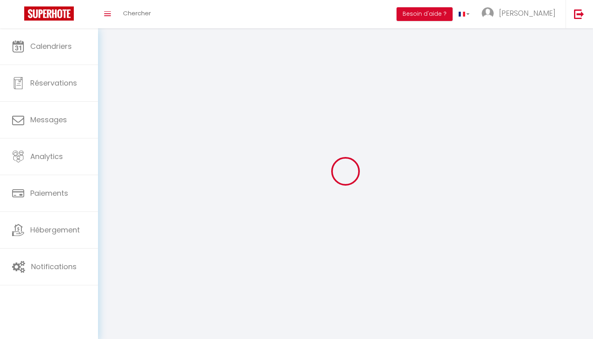
type input "3 impasse [PERSON_NAME]"
type input "10440"
type input "La riviere de corps"
type input "wOcjhBVmMecuyzjxcpwPEIhVY"
type input "508oj2CDXEZM5Iewk3FfQt1u8"
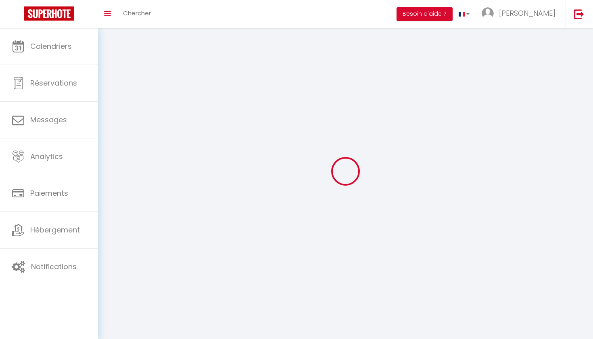
type input "[URL][DOMAIN_NAME]"
select select "28"
select select "fr"
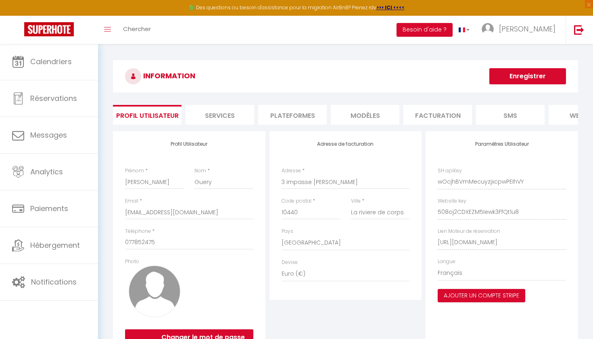
click at [227, 113] on li "Services" at bounding box center [220, 115] width 69 height 20
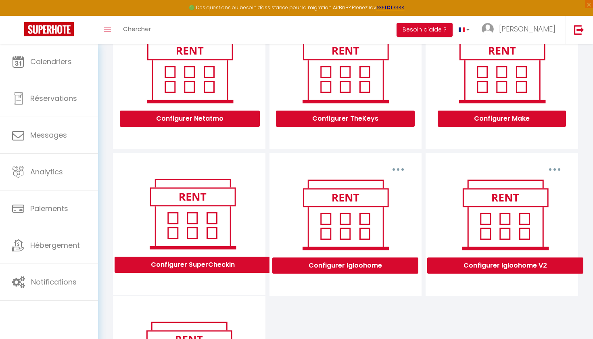
scroll to position [125, 0]
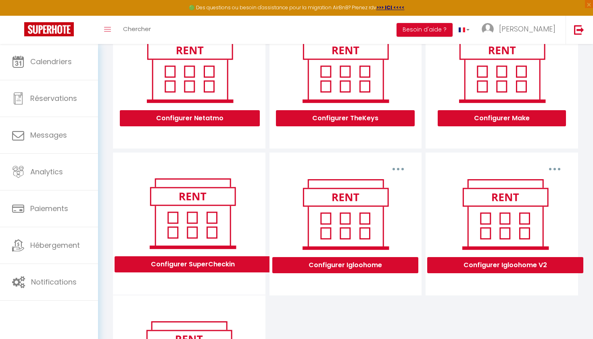
click at [463, 267] on button "Configurer Igloohome V2" at bounding box center [505, 265] width 156 height 16
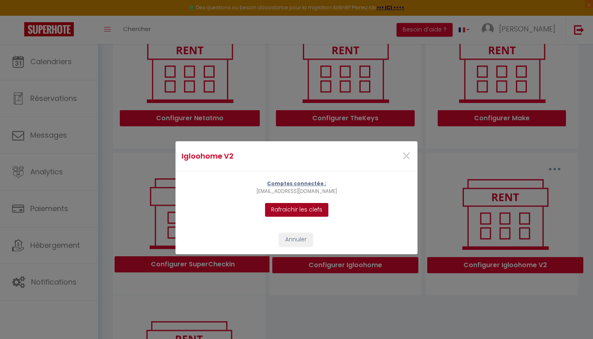
click at [307, 211] on button "Rafraichir les clefs" at bounding box center [296, 210] width 63 height 14
click at [306, 240] on button "Annuler" at bounding box center [295, 240] width 33 height 14
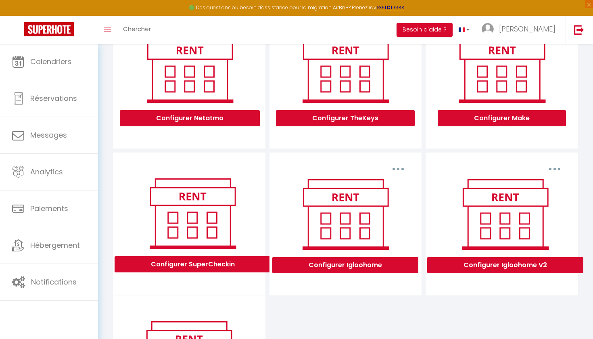
click at [316, 264] on button "Configurer Igloohome" at bounding box center [345, 265] width 146 height 16
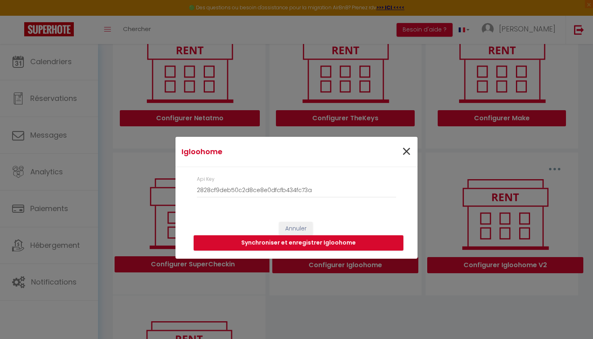
click at [407, 151] on span "×" at bounding box center [406, 152] width 10 height 24
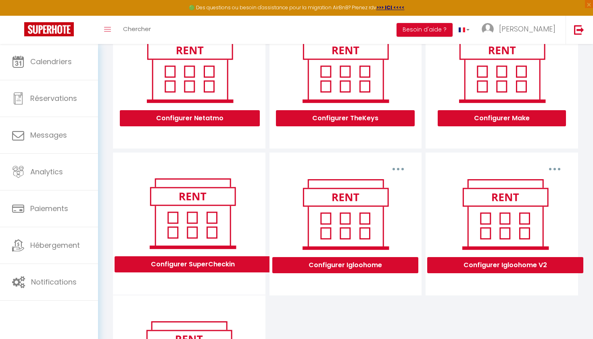
click at [561, 167] on button "button" at bounding box center [554, 169] width 23 height 13
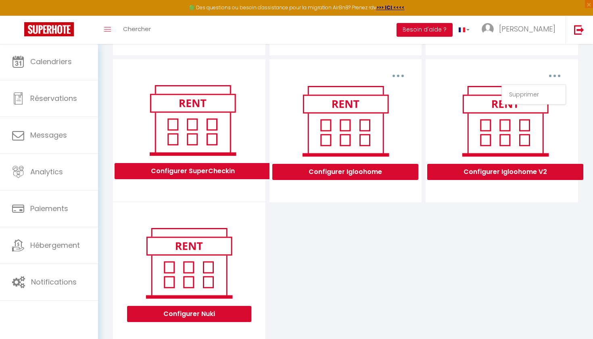
scroll to position [226, 0]
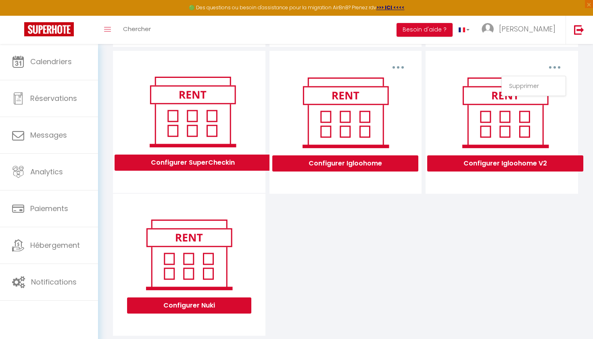
click at [511, 240] on div "Configurer SuperCheckin Supprimer Configurer Igloohome Supprimer Configurer Igl…" at bounding box center [345, 193] width 469 height 285
click at [497, 157] on button "Configurer Igloohome V2" at bounding box center [505, 163] width 156 height 16
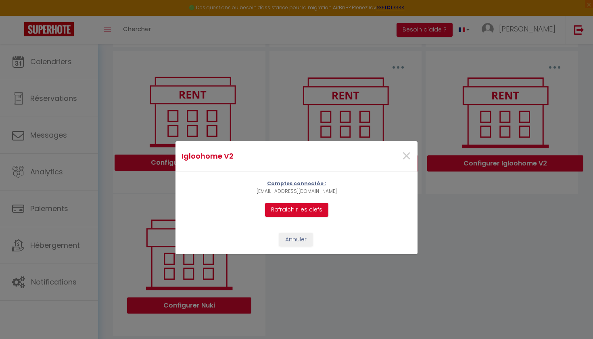
click at [313, 184] on p "Comptes connectée :" at bounding box center [297, 184] width 80 height 8
click at [298, 242] on button "Annuler" at bounding box center [295, 240] width 33 height 14
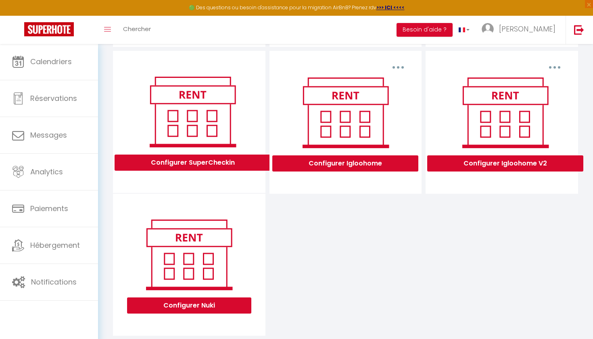
click at [464, 162] on button "Configurer Igloohome V2" at bounding box center [505, 163] width 156 height 16
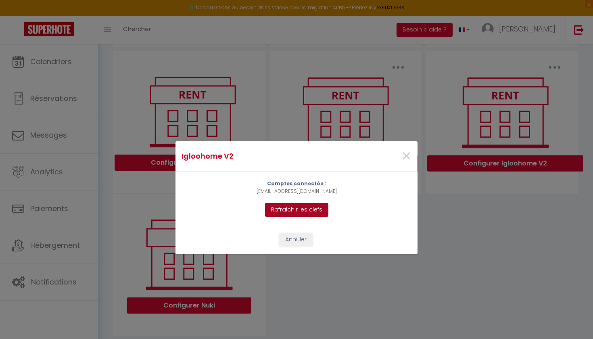
click at [307, 207] on button "Rafraichir les clefs" at bounding box center [296, 210] width 63 height 14
click at [307, 206] on button "Rafraichir les clefs" at bounding box center [296, 210] width 63 height 14
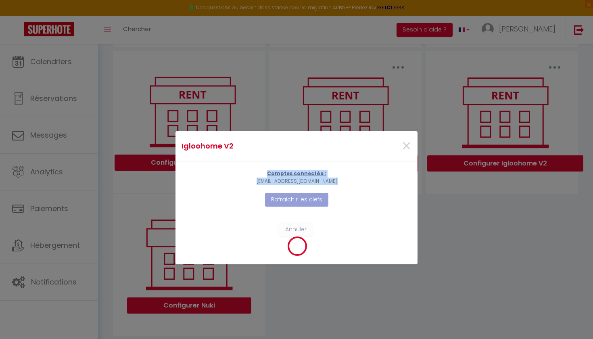
click at [307, 206] on div "Comptes connectée : paul.guery.immobilier@gmail.com Rafraichir les clefs" at bounding box center [296, 187] width 242 height 53
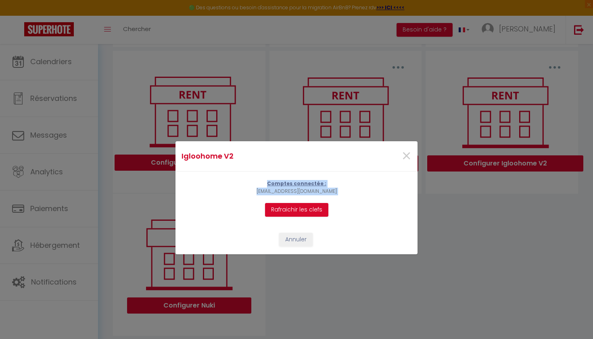
click at [364, 195] on div "Comptes connectée : paul.guery.immobilier@gmail.com Rafraichir les clefs" at bounding box center [296, 197] width 242 height 53
click at [409, 155] on span "×" at bounding box center [406, 156] width 10 height 24
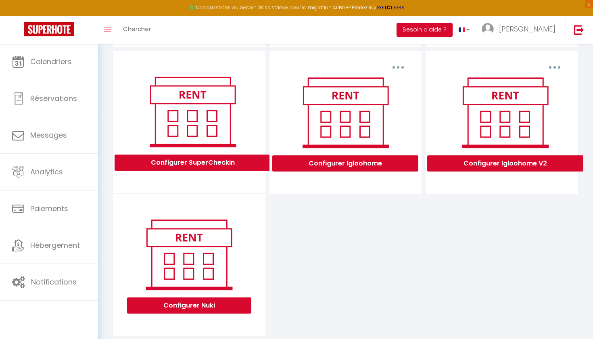
click at [426, 207] on div "Configurer SuperCheckin Supprimer Configurer Igloohome Supprimer Configurer Igl…" at bounding box center [345, 193] width 469 height 285
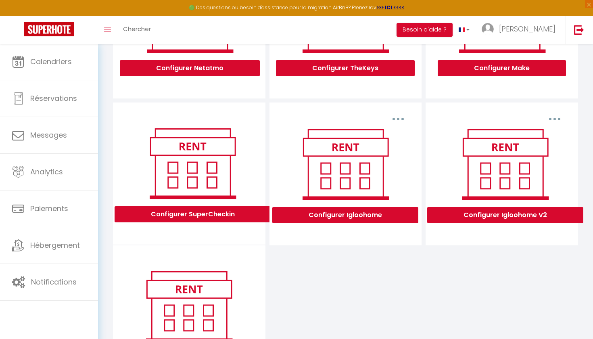
scroll to position [175, 0]
click at [552, 118] on button "button" at bounding box center [554, 119] width 23 height 13
click at [393, 118] on button "button" at bounding box center [398, 119] width 23 height 13
click at [390, 213] on button "Configurer Igloohome" at bounding box center [345, 215] width 146 height 16
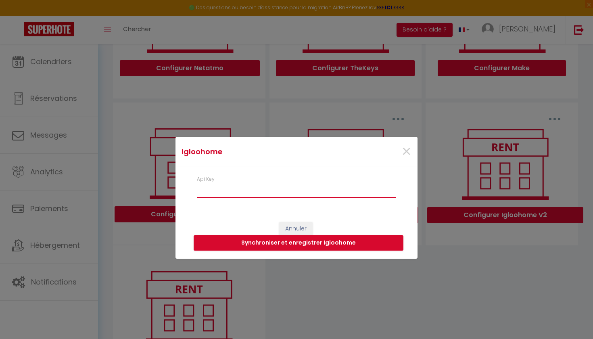
click at [346, 189] on input "Api Key" at bounding box center [296, 190] width 199 height 15
click at [404, 150] on span "×" at bounding box center [406, 152] width 10 height 24
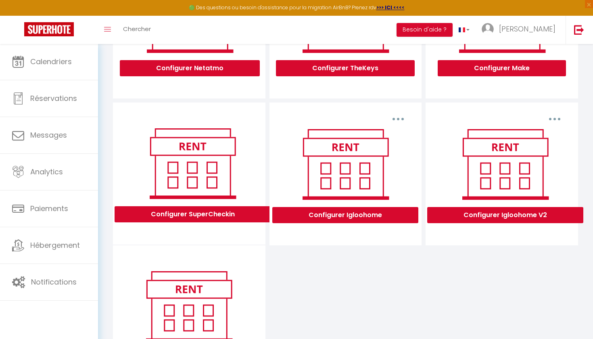
click at [371, 216] on button "Configurer Igloohome" at bounding box center [345, 215] width 146 height 16
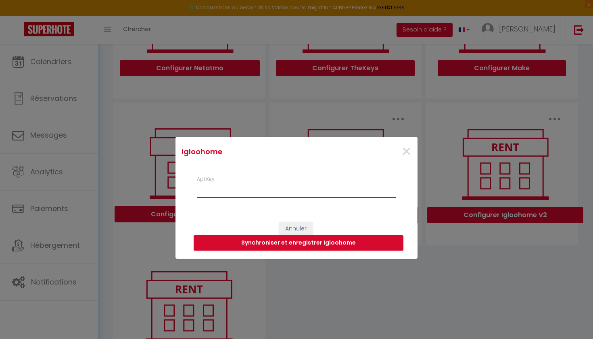
click at [338, 195] on input "Api Key" at bounding box center [296, 190] width 199 height 15
click at [302, 226] on button "Annuler" at bounding box center [295, 229] width 33 height 14
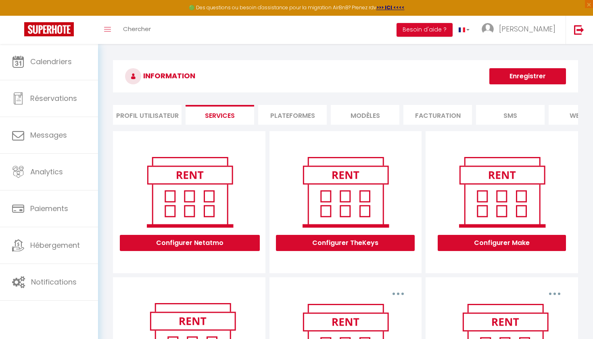
scroll to position [0, 0]
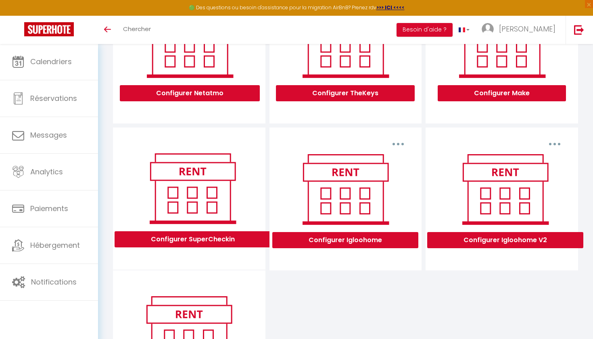
scroll to position [179, 0]
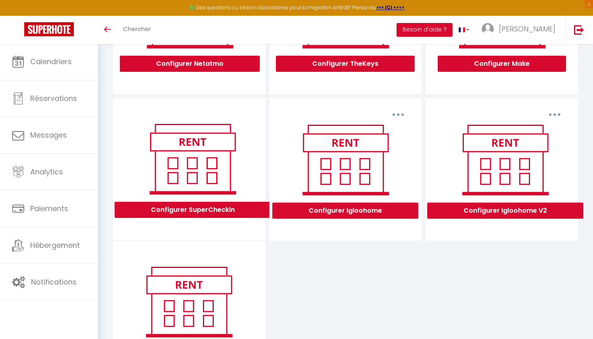
click at [357, 210] on button "Configurer Igloohome" at bounding box center [345, 210] width 146 height 16
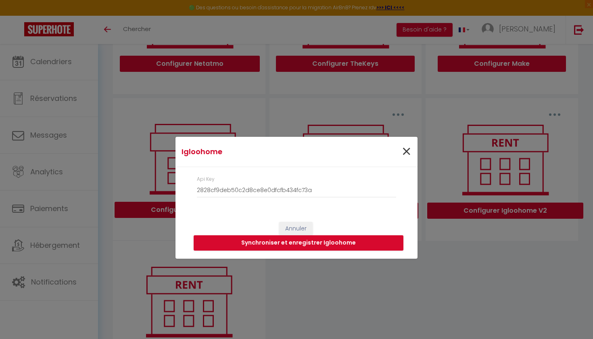
click at [406, 155] on span "×" at bounding box center [406, 152] width 10 height 24
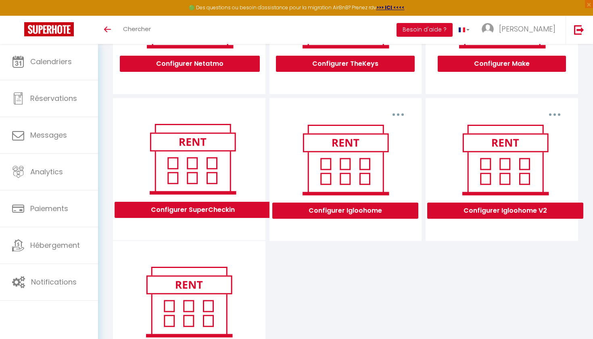
click at [461, 208] on button "Configurer Igloohome V2" at bounding box center [505, 210] width 156 height 16
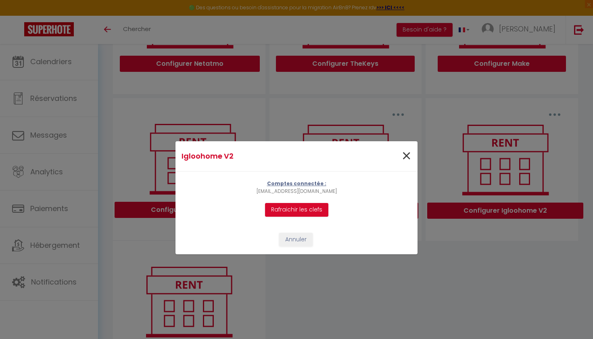
click at [407, 160] on span "×" at bounding box center [406, 156] width 10 height 24
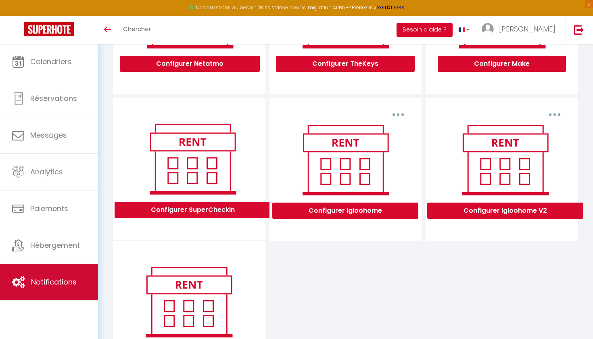
click at [61, 278] on span "Notifications" at bounding box center [54, 282] width 46 height 10
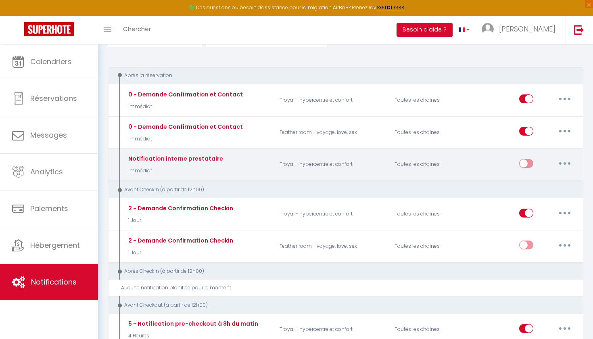
scroll to position [75, 0]
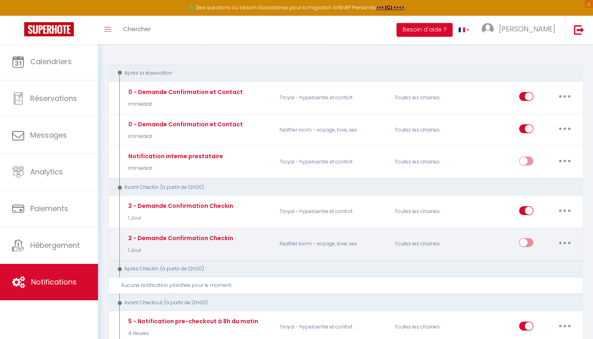
click at [528, 241] on input "checkbox" at bounding box center [526, 244] width 14 height 12
checkbox input "true"
select select
checkbox input "false"
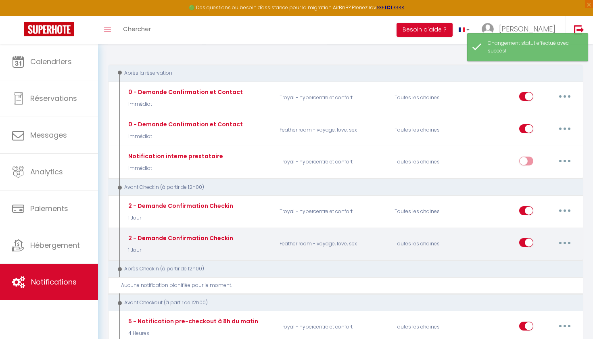
click at [566, 240] on button "button" at bounding box center [564, 242] width 23 height 13
click at [550, 258] on link "Editer" at bounding box center [544, 261] width 60 height 14
type input "2 - Demande Confirmation Checkin"
select select "1 Jour"
select select "if_booking_is_paid"
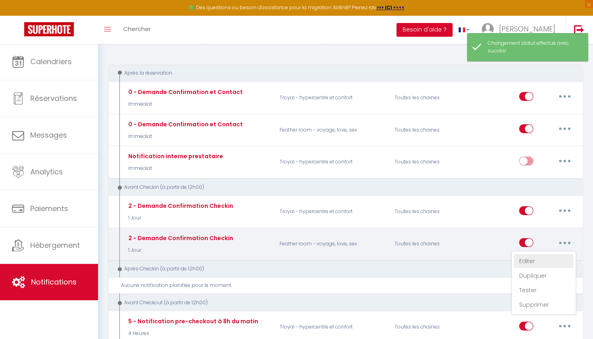
checkbox input "true"
checkbox input "false"
radio input "true"
type input "Procédure pour le checkin - [RENTAL:NAME]"
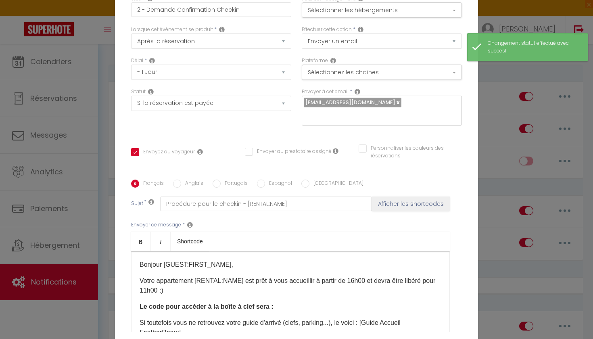
click at [286, 308] on p "Le code pour accéder à la boîte à clef sera :" at bounding box center [291, 307] width 302 height 10
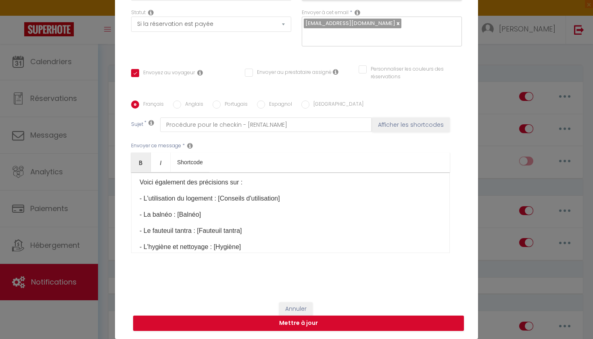
scroll to position [79, 0]
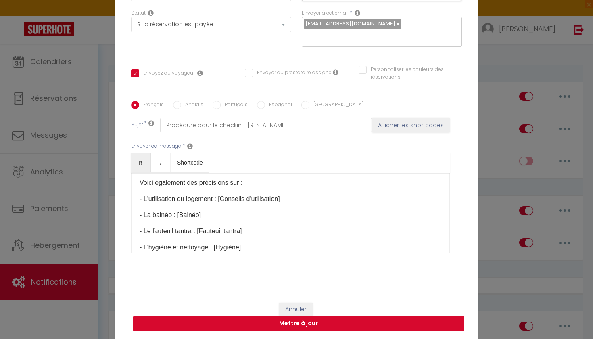
click at [321, 325] on button "Mettre à jour" at bounding box center [298, 323] width 331 height 15
checkbox input "true"
checkbox input "false"
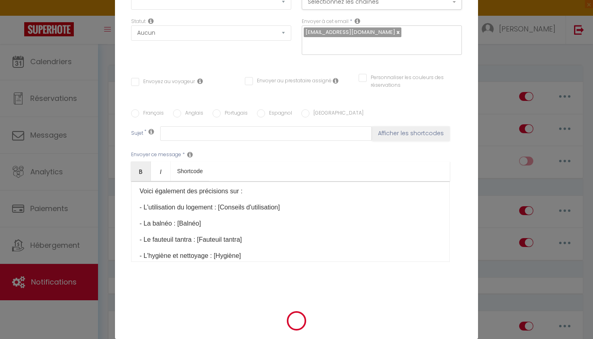
scroll to position [0, 0]
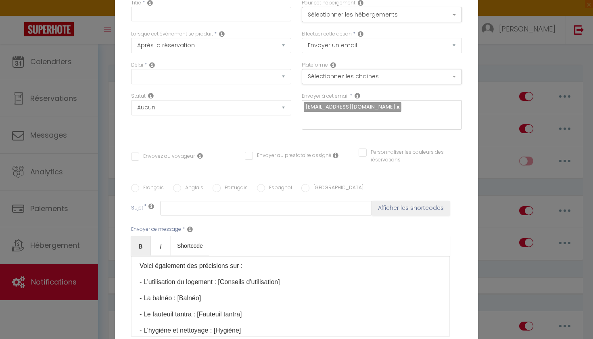
checkbox input "true"
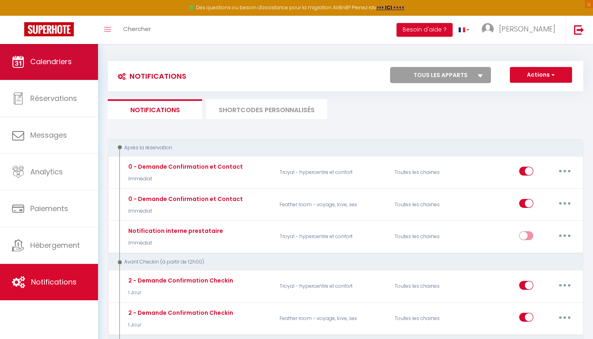
click at [61, 77] on link "Calendriers" at bounding box center [49, 62] width 98 height 36
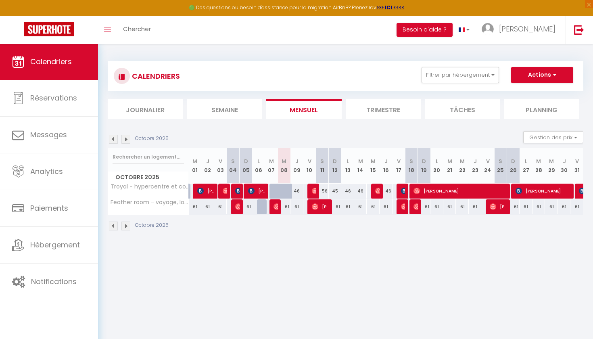
click at [323, 192] on div "56" at bounding box center [322, 191] width 13 height 15
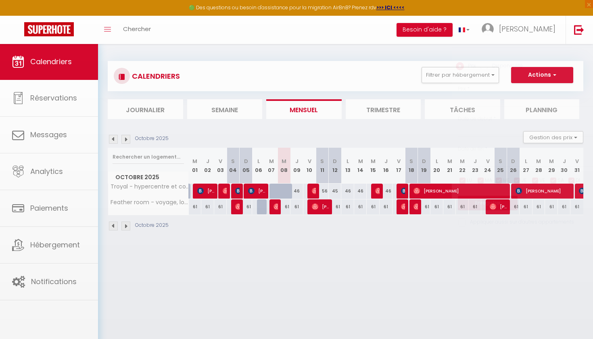
type input "56"
type input "[DATE]"
type input "Dim 12 Octobre 2025"
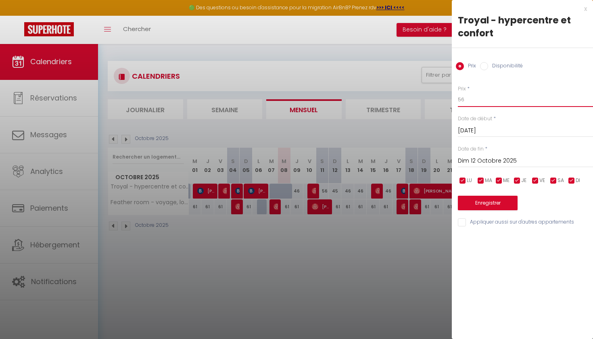
click at [484, 99] on input "56" at bounding box center [525, 99] width 135 height 15
type input "49"
click at [506, 202] on button "Enregistrer" at bounding box center [488, 203] width 60 height 15
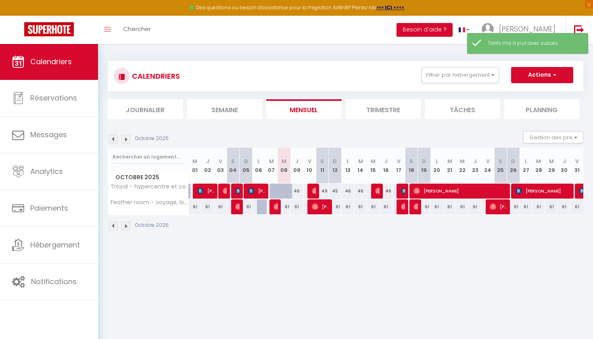
click at [348, 193] on div "46" at bounding box center [347, 191] width 13 height 15
type input "46"
type input "Lun 13 Octobre 2025"
type input "[DATE]"
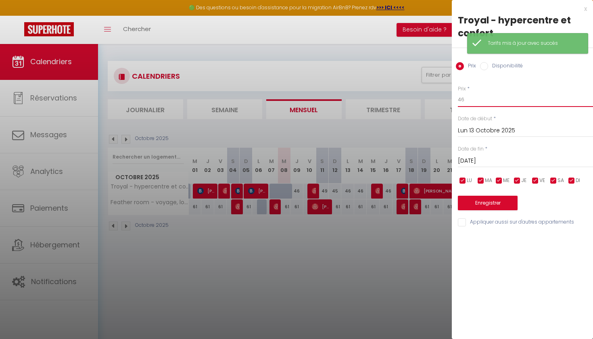
click at [469, 102] on input "46" at bounding box center [525, 99] width 135 height 15
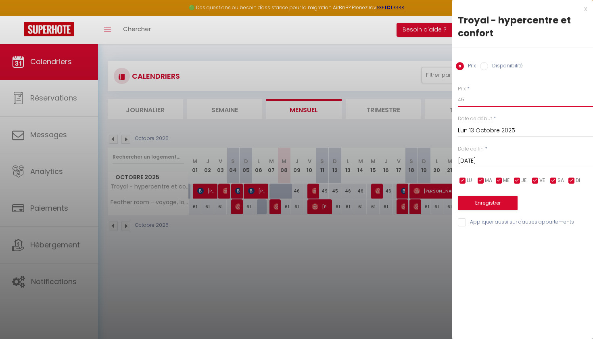
type input "45"
click at [491, 159] on input "[DATE]" at bounding box center [525, 161] width 135 height 10
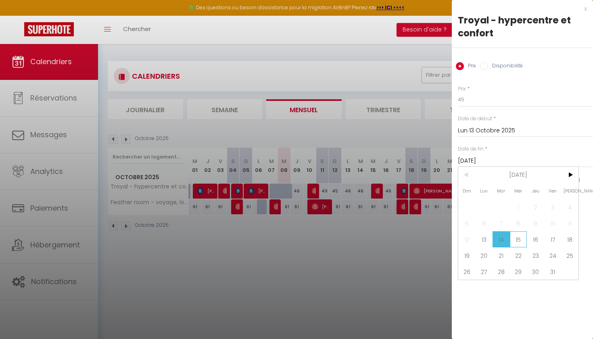
click at [521, 243] on span "15" at bounding box center [518, 239] width 17 height 16
type input "Mer 15 Octobre 2025"
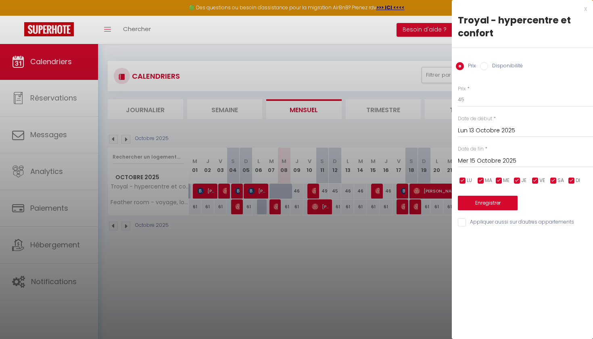
click at [503, 202] on button "Enregistrer" at bounding box center [488, 203] width 60 height 15
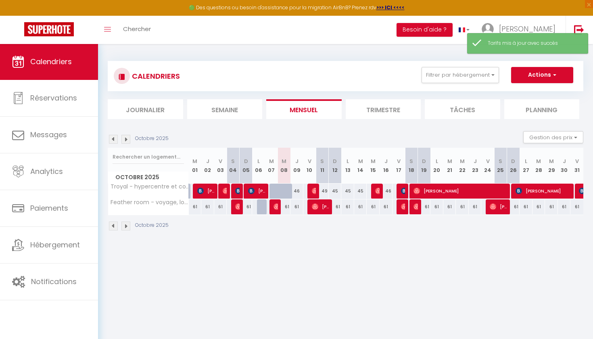
click at [388, 189] on div "46" at bounding box center [386, 191] width 13 height 15
type input "46"
type input "Jeu 16 Octobre 2025"
type input "Ven 17 Octobre 2025"
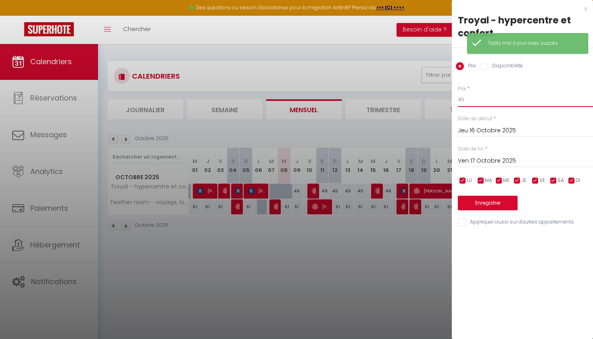
click at [482, 98] on input "46" at bounding box center [525, 99] width 135 height 15
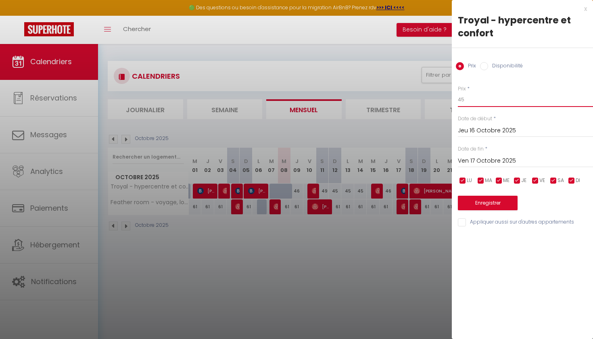
type input "45"
click at [486, 200] on button "Enregistrer" at bounding box center [488, 203] width 60 height 15
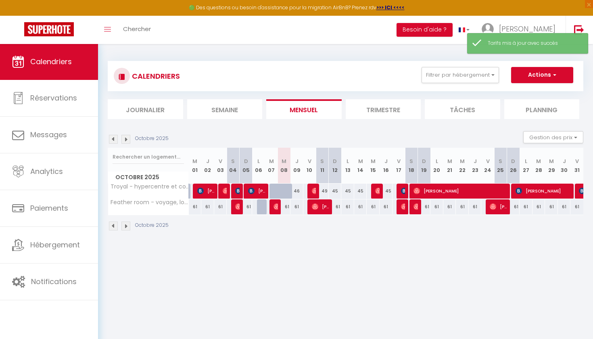
click at [125, 140] on img at bounding box center [125, 139] width 9 height 9
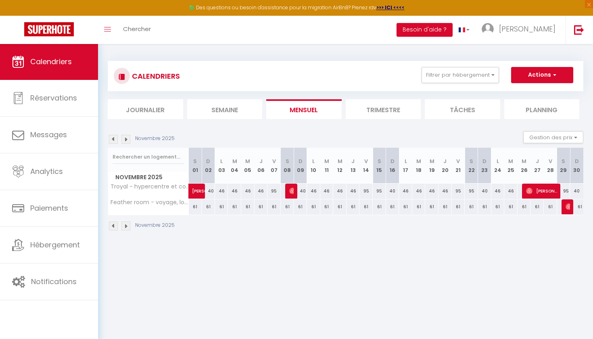
click at [127, 138] on img at bounding box center [125, 139] width 9 height 9
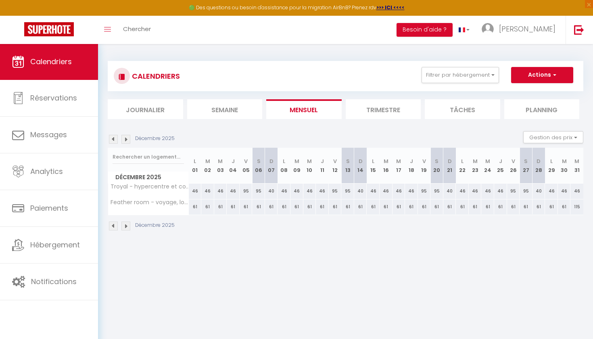
click at [114, 139] on img at bounding box center [113, 139] width 9 height 9
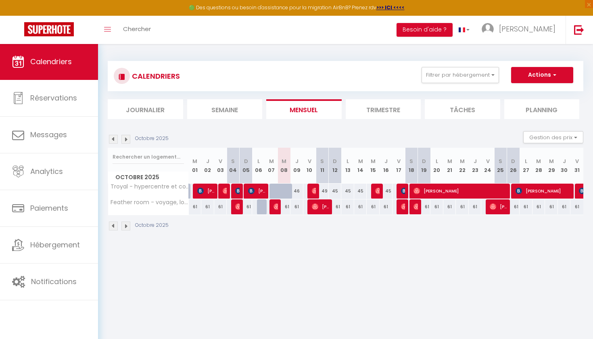
click at [127, 140] on img at bounding box center [125, 139] width 9 height 9
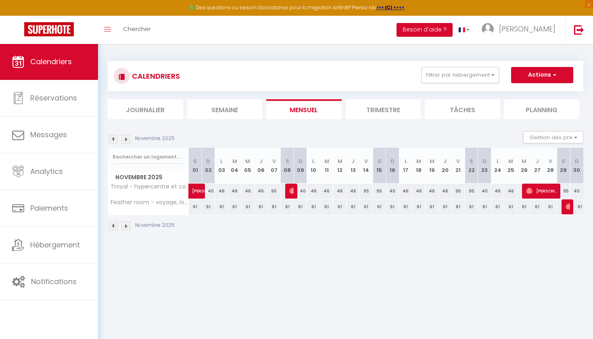
click at [127, 140] on img at bounding box center [125, 139] width 9 height 9
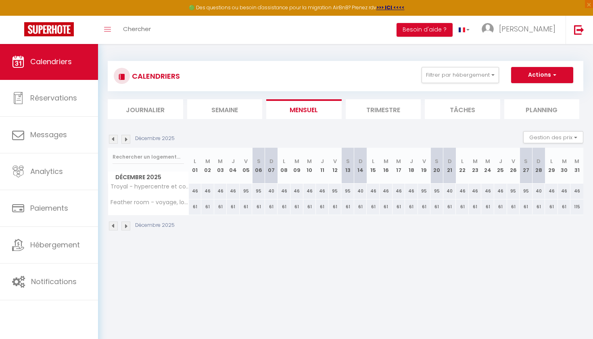
click at [114, 140] on img at bounding box center [113, 139] width 9 height 9
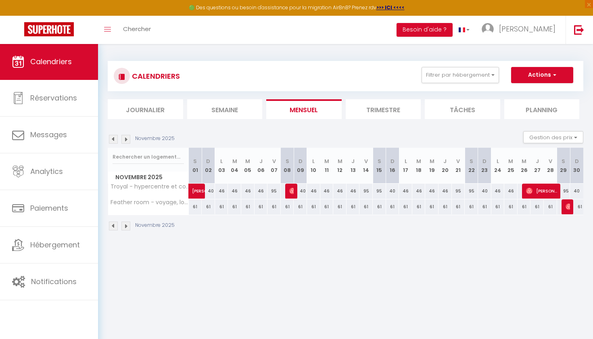
click at [212, 192] on span at bounding box center [206, 191] width 19 height 15
select select "OK"
select select "0"
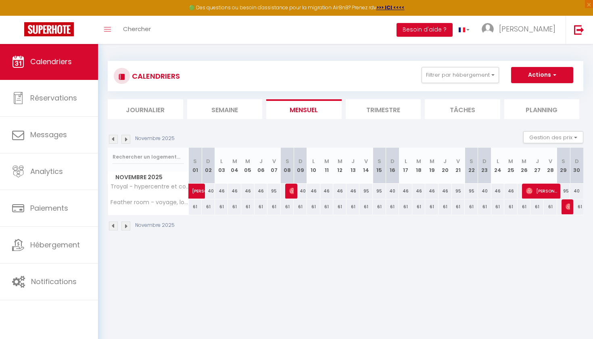
select select "1"
select select
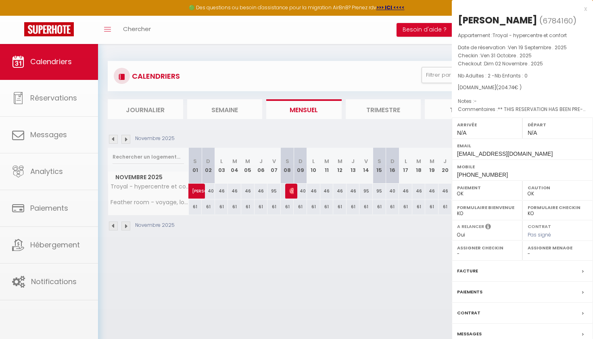
select select "42377"
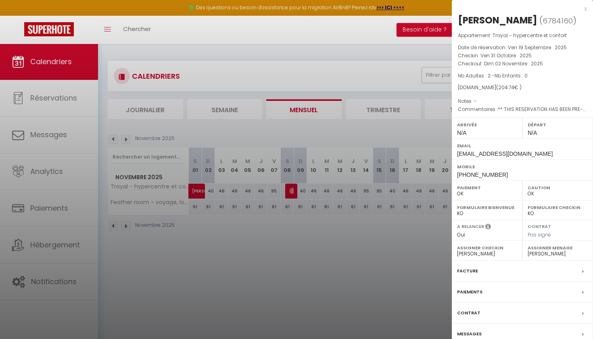
click at [236, 192] on div at bounding box center [296, 169] width 593 height 339
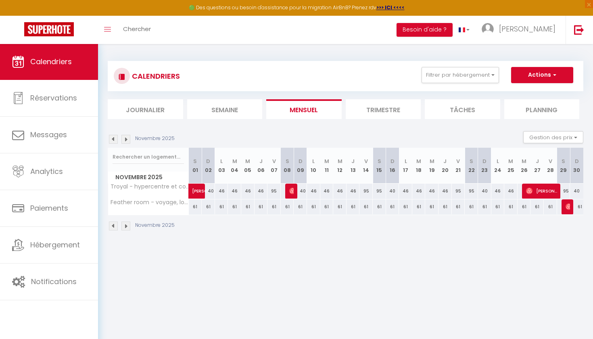
click at [213, 189] on span at bounding box center [206, 191] width 19 height 15
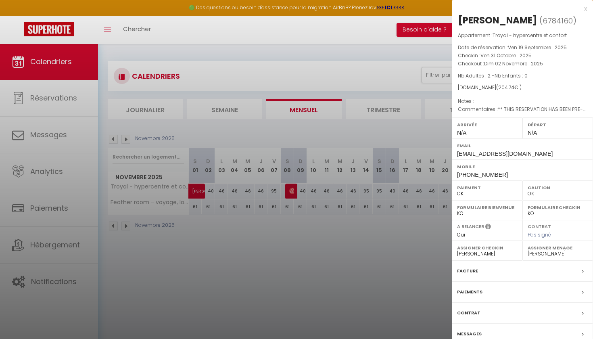
click at [239, 200] on div at bounding box center [296, 169] width 593 height 339
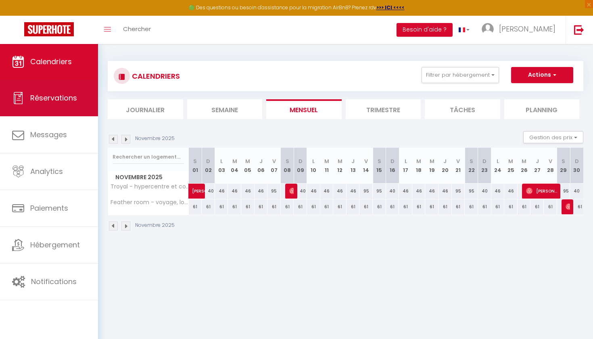
click at [46, 101] on span "Réservations" at bounding box center [53, 98] width 47 height 10
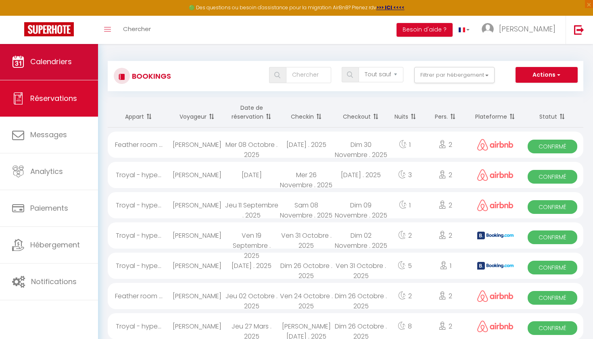
click at [45, 75] on link "Calendriers" at bounding box center [49, 62] width 98 height 36
